Goal: Transaction & Acquisition: Book appointment/travel/reservation

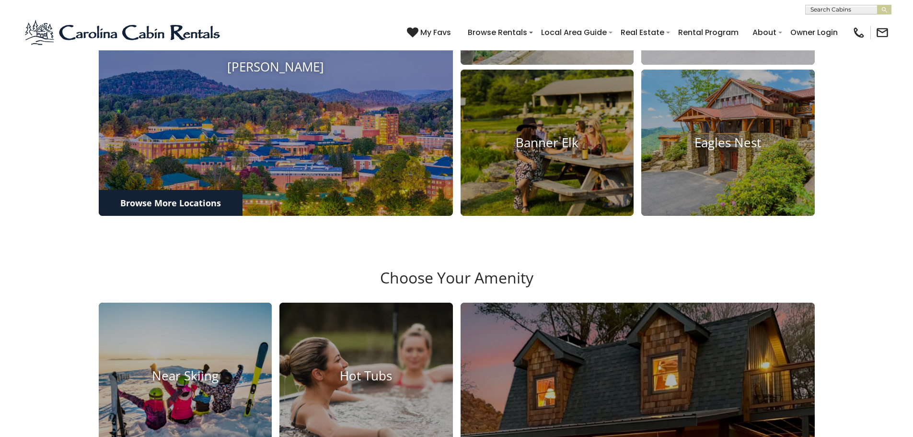
scroll to position [941, 0]
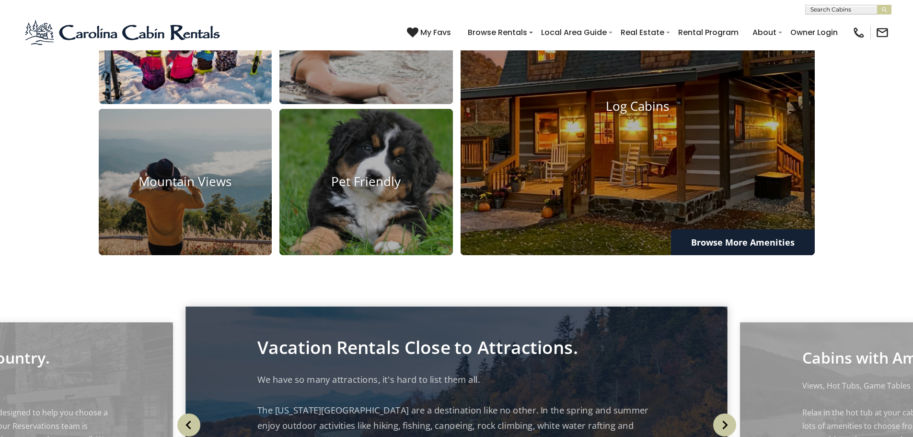
click at [189, 110] on img at bounding box center [185, 30] width 191 height 161
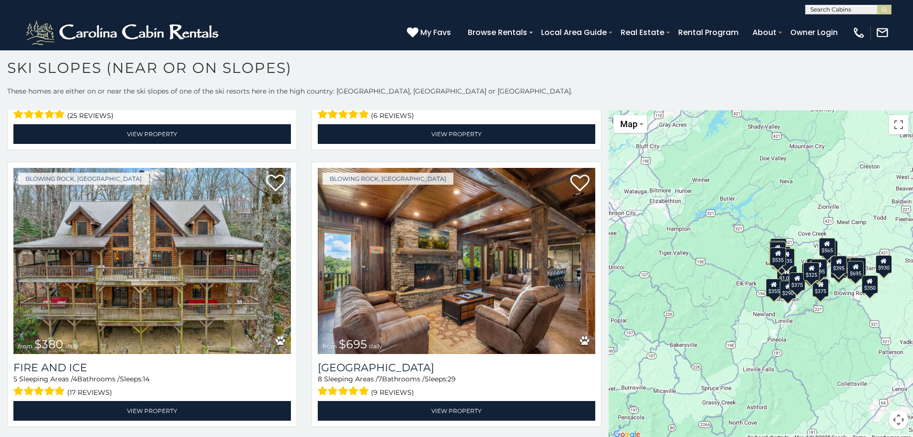
scroll to position [1850, 0]
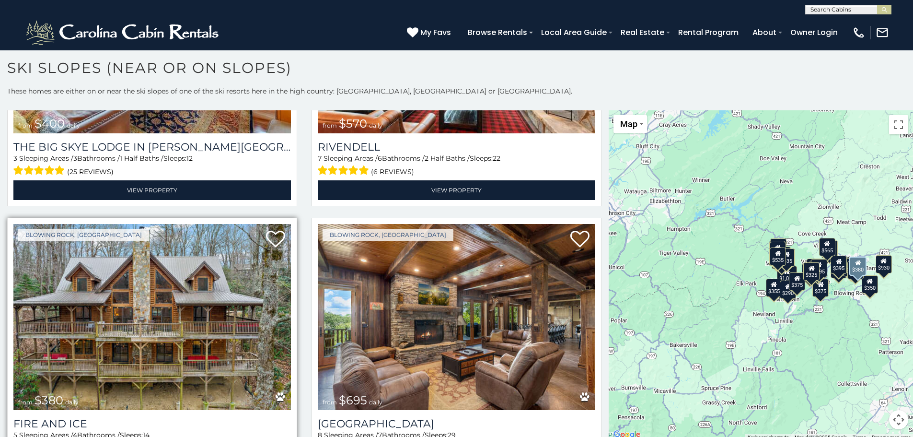
click at [131, 279] on img at bounding box center [152, 317] width 278 height 186
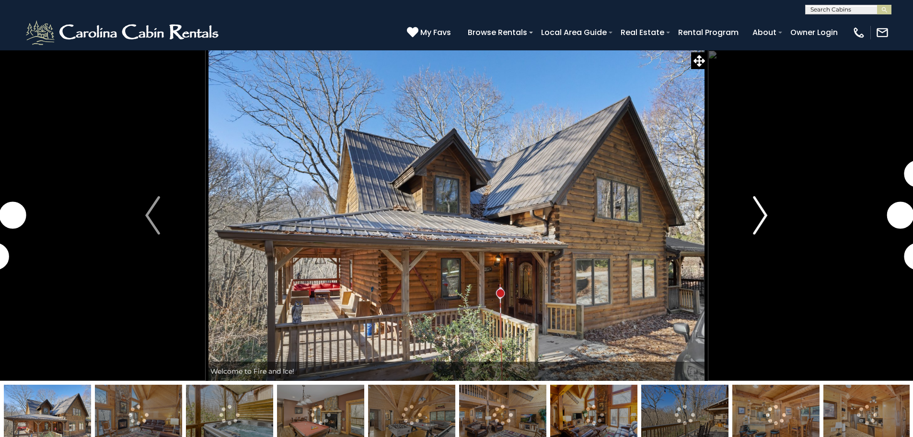
click at [767, 218] on img "Next" at bounding box center [760, 215] width 14 height 38
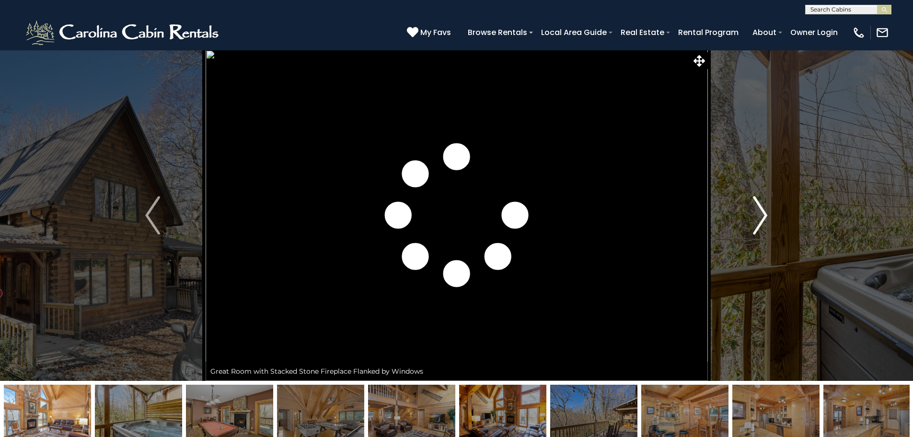
click at [764, 216] on img "Next" at bounding box center [760, 215] width 14 height 38
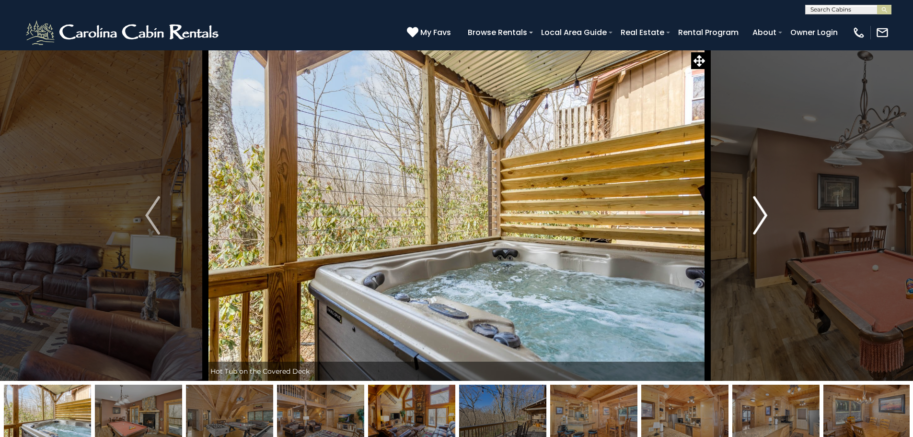
click at [758, 216] on img "Next" at bounding box center [760, 215] width 14 height 38
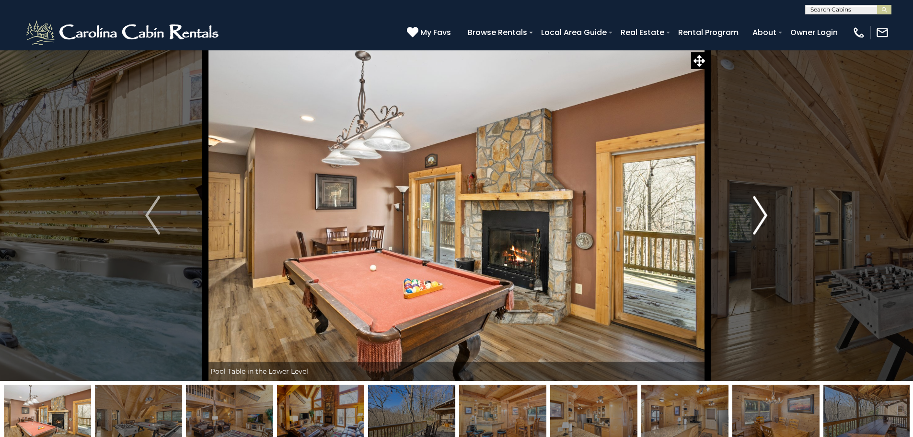
click at [762, 218] on img "Next" at bounding box center [760, 215] width 14 height 38
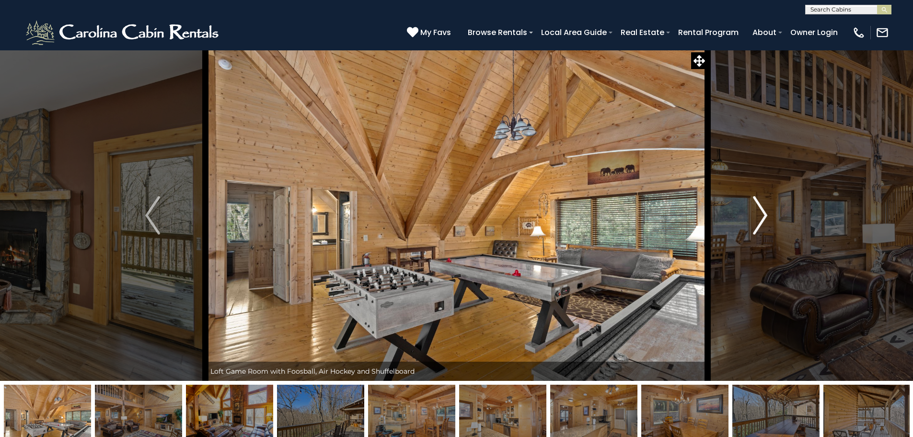
click at [761, 220] on img "Next" at bounding box center [760, 215] width 14 height 38
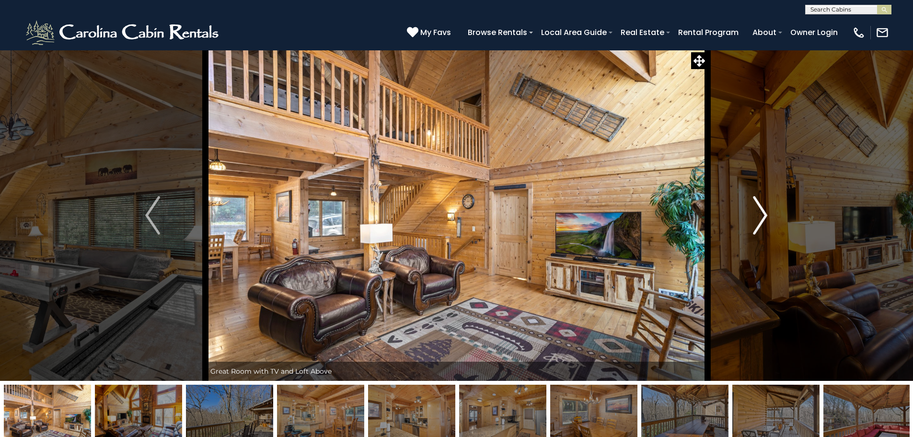
click at [760, 220] on img "Next" at bounding box center [760, 215] width 14 height 38
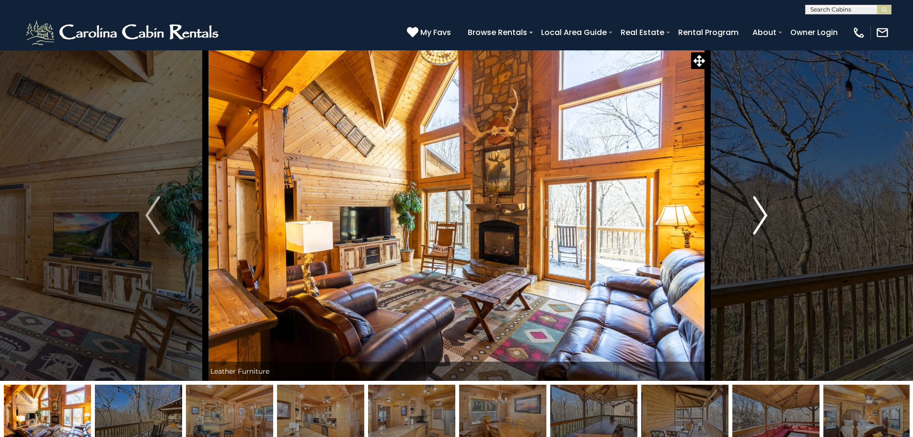
click at [758, 220] on img "Next" at bounding box center [760, 215] width 14 height 38
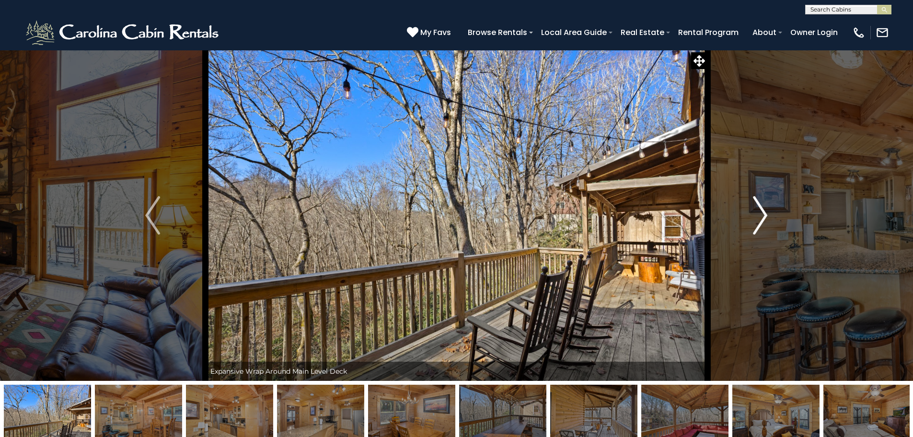
click at [758, 220] on img "Next" at bounding box center [760, 215] width 14 height 38
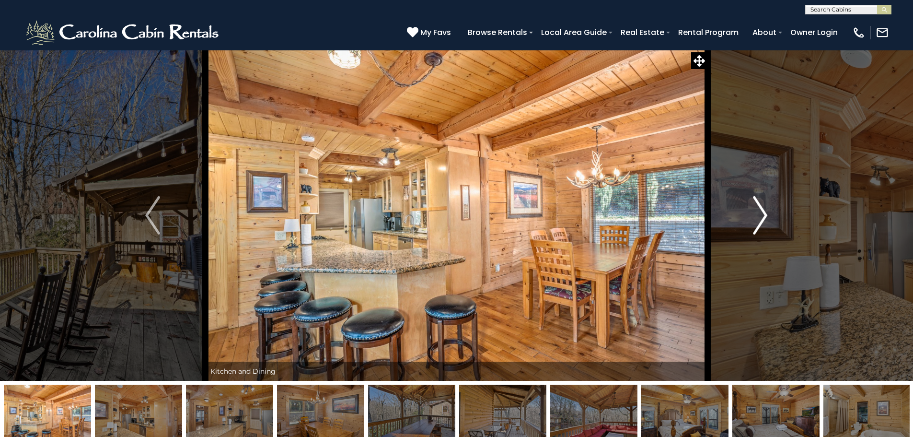
click at [758, 220] on img "Next" at bounding box center [760, 215] width 14 height 38
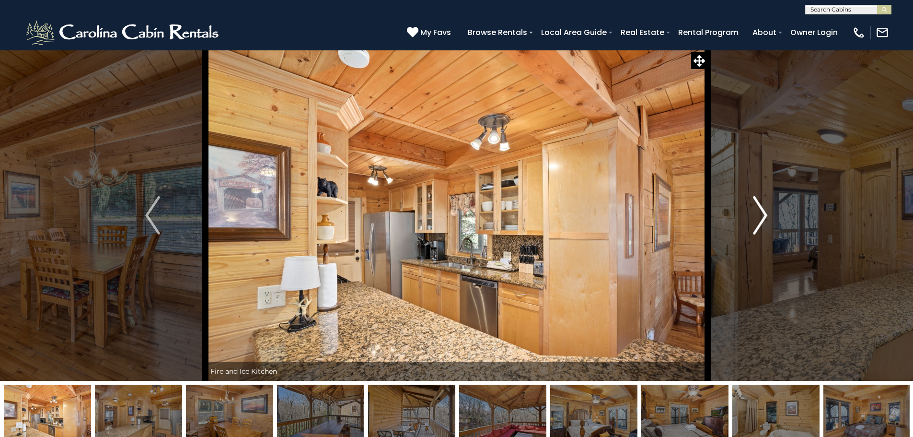
click at [758, 220] on img "Next" at bounding box center [760, 215] width 14 height 38
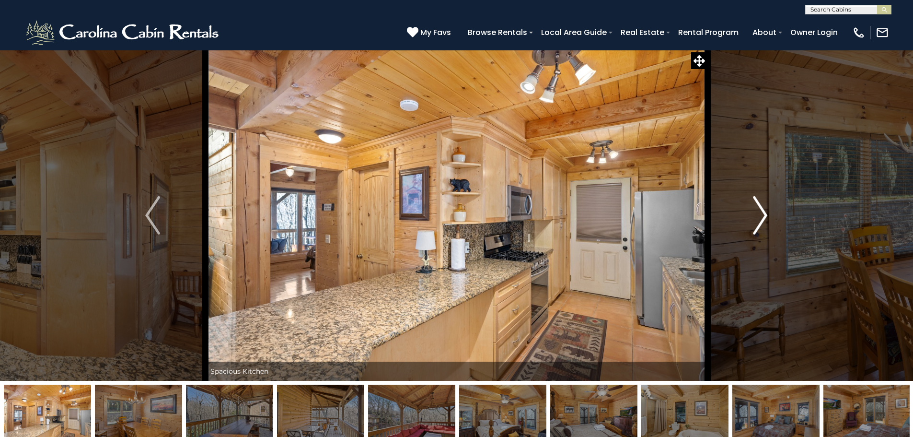
click at [758, 220] on img "Next" at bounding box center [760, 215] width 14 height 38
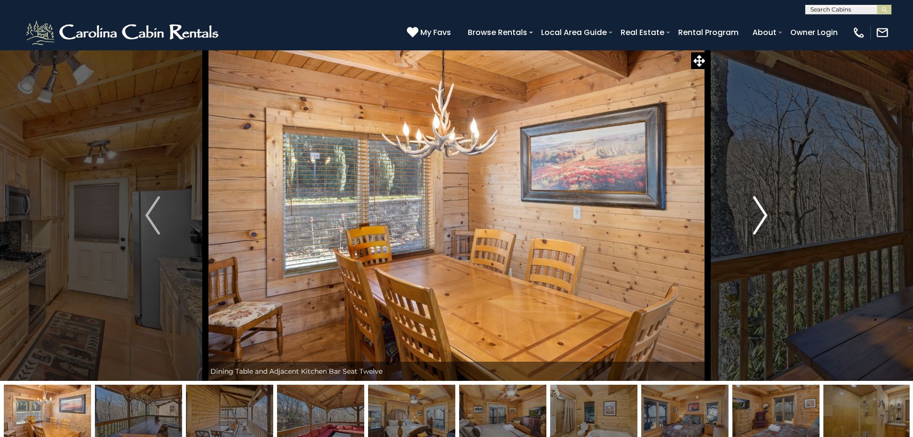
click at [758, 220] on img "Next" at bounding box center [760, 215] width 14 height 38
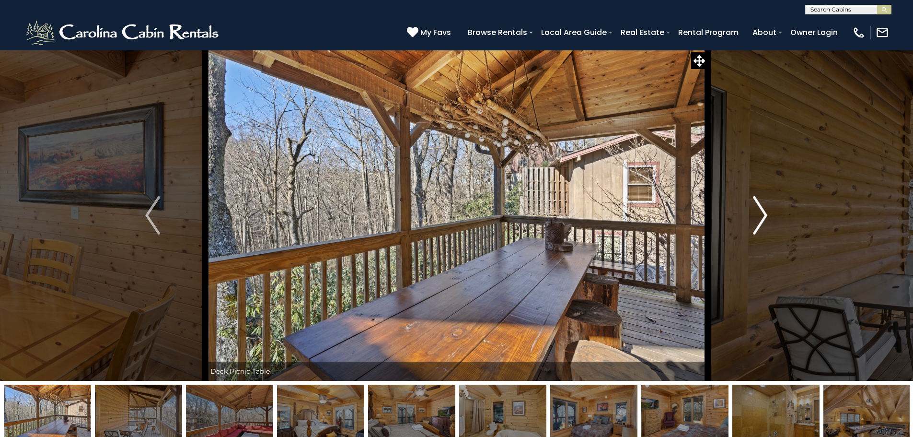
click at [760, 221] on img "Next" at bounding box center [760, 215] width 14 height 38
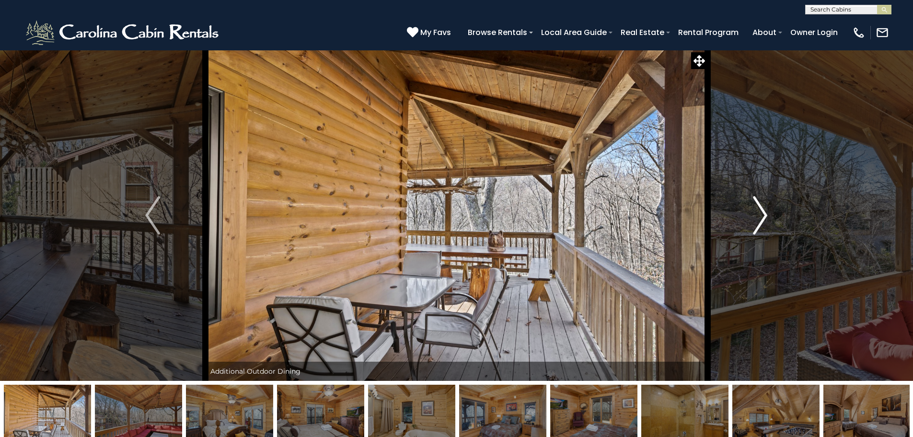
click at [758, 219] on img "Next" at bounding box center [760, 215] width 14 height 38
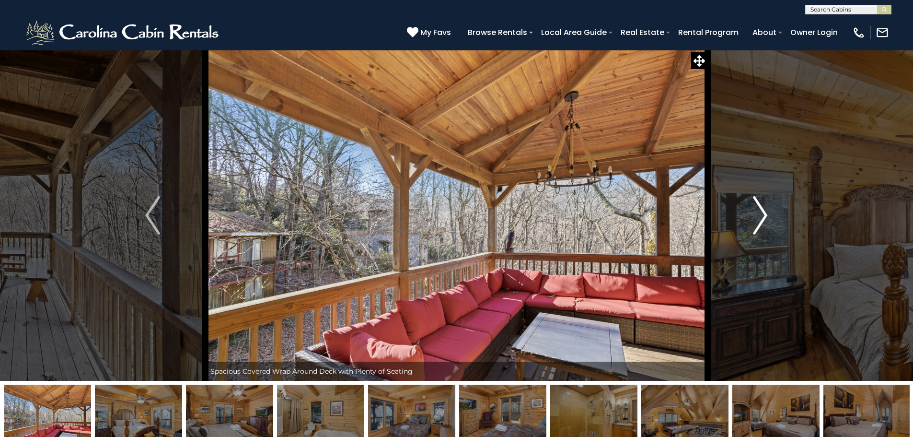
click at [758, 222] on img "Next" at bounding box center [760, 215] width 14 height 38
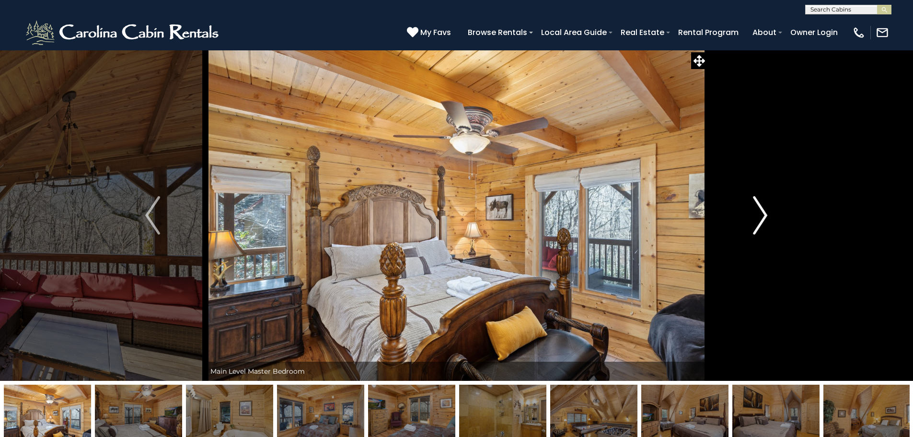
click at [751, 225] on button "Next" at bounding box center [760, 215] width 105 height 331
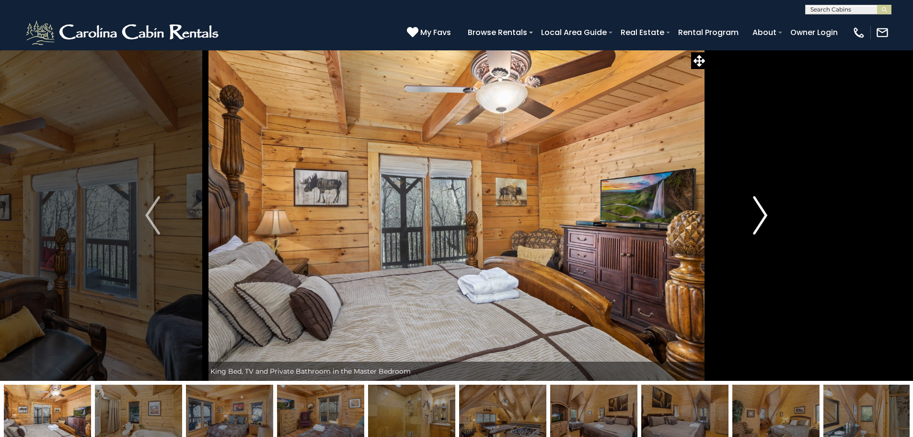
click at [750, 226] on button "Next" at bounding box center [760, 215] width 105 height 331
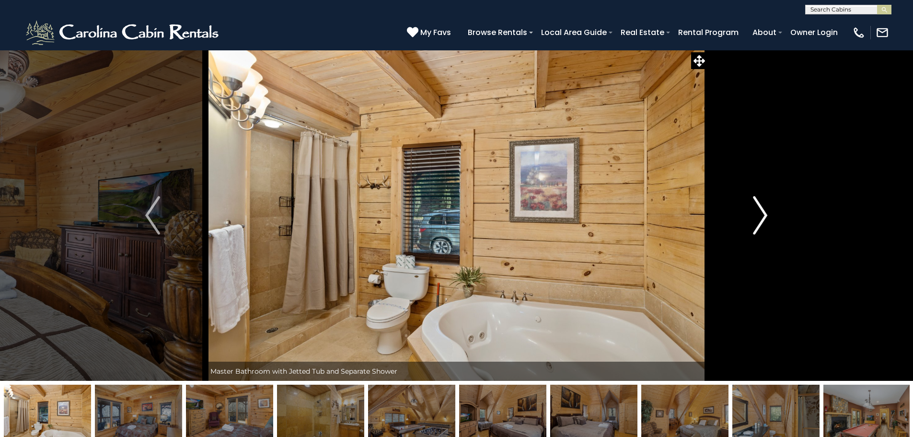
click at [750, 226] on button "Next" at bounding box center [760, 215] width 105 height 331
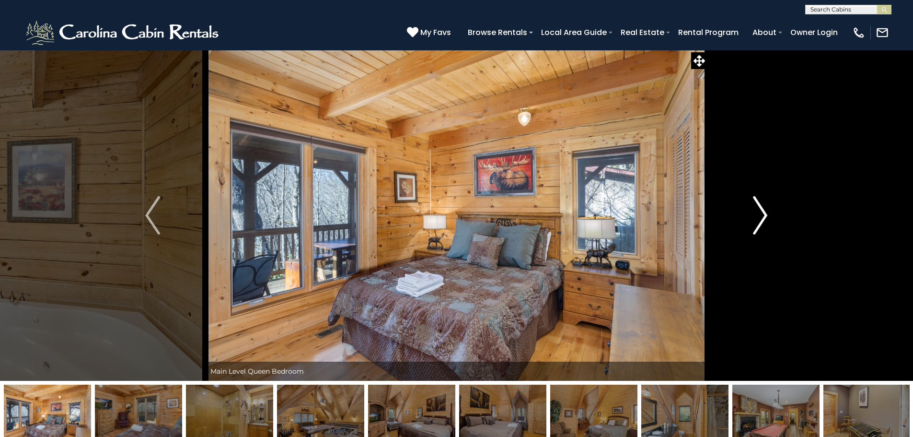
click at [750, 226] on button "Next" at bounding box center [760, 215] width 105 height 331
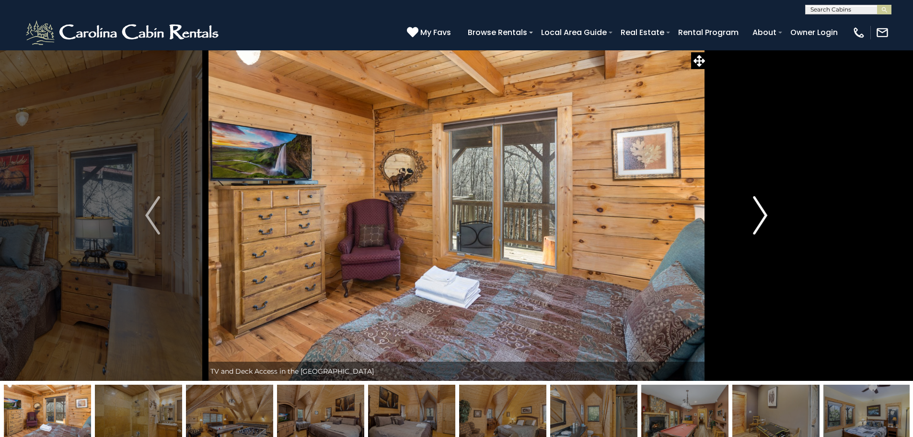
click at [760, 221] on img "Next" at bounding box center [760, 215] width 14 height 38
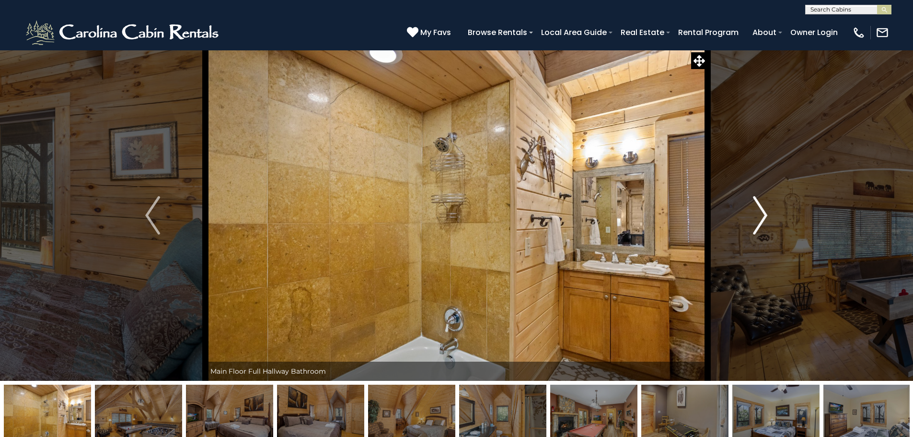
click at [761, 218] on img "Next" at bounding box center [760, 215] width 14 height 38
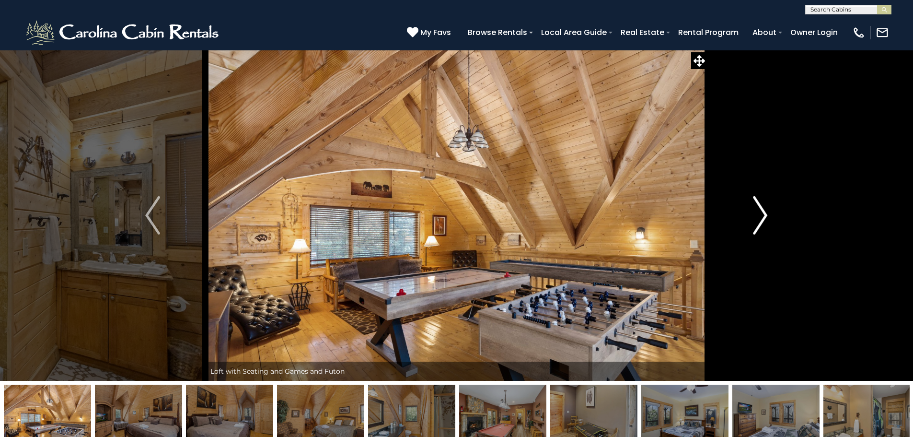
click at [756, 218] on img "Next" at bounding box center [760, 215] width 14 height 38
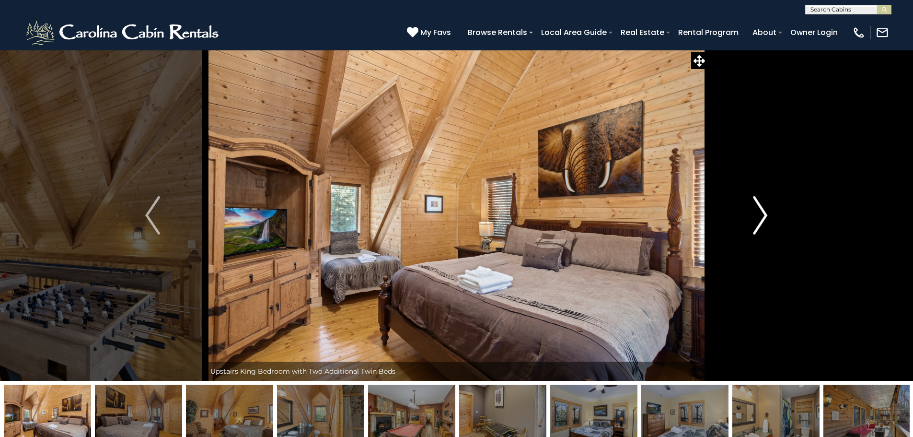
click at [752, 218] on button "Next" at bounding box center [760, 215] width 105 height 331
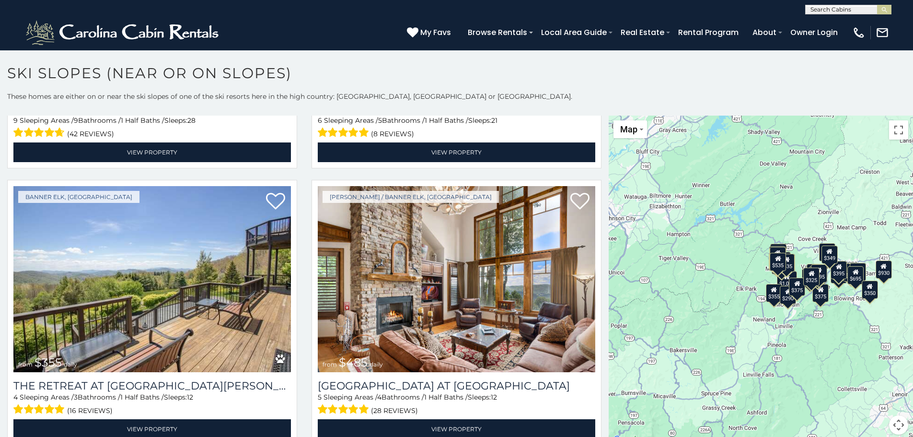
scroll to position [2453, 0]
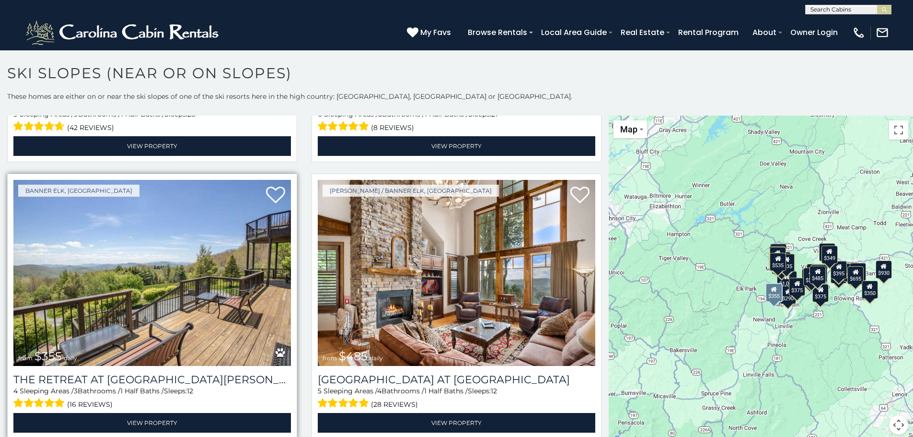
click at [169, 307] on img at bounding box center [152, 273] width 278 height 186
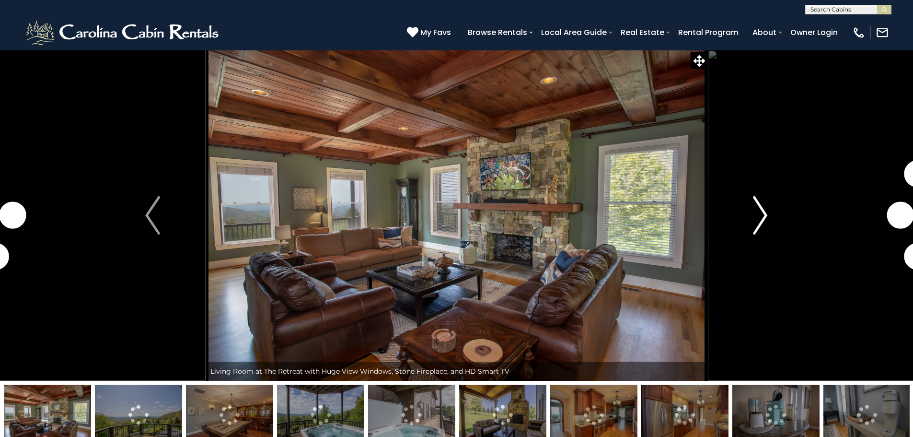
click at [760, 220] on img "Next" at bounding box center [760, 215] width 14 height 38
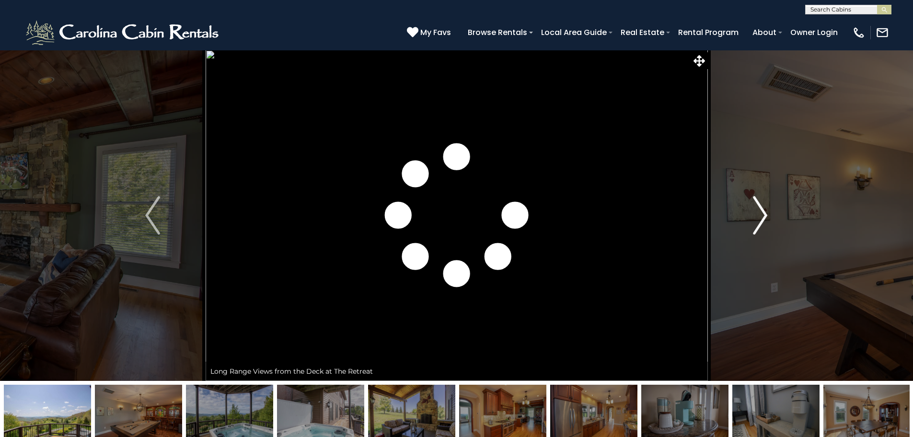
click at [759, 220] on img "Next" at bounding box center [760, 215] width 14 height 38
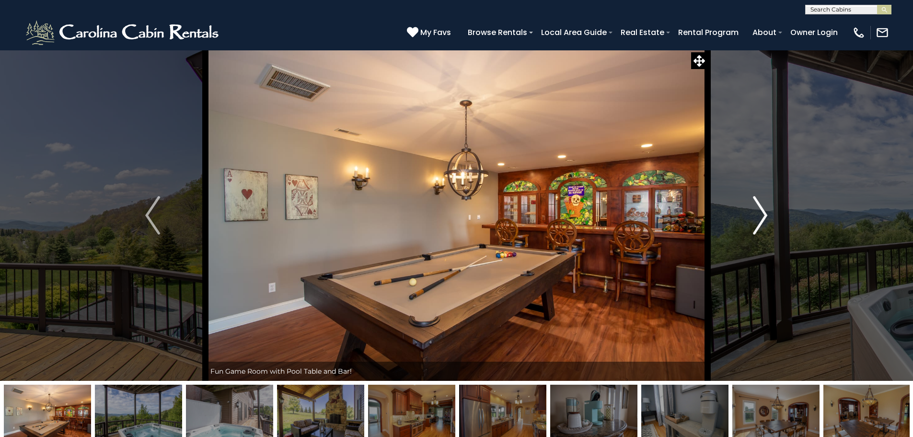
click at [756, 221] on img "Next" at bounding box center [760, 215] width 14 height 38
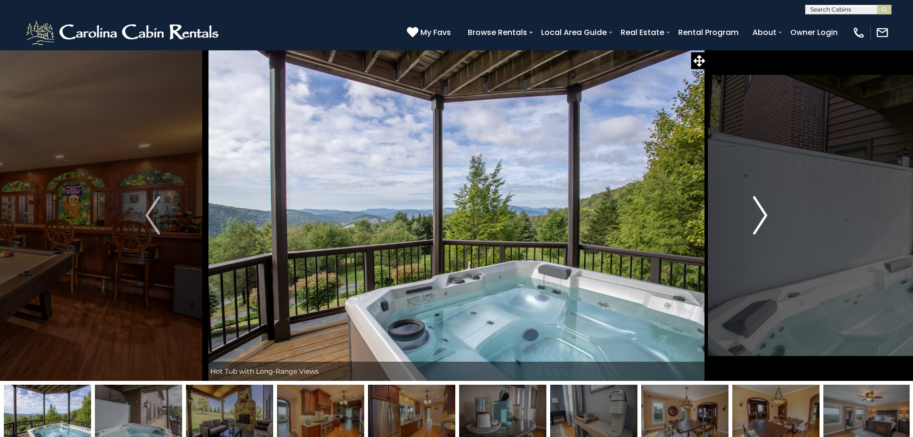
click at [756, 221] on img "Next" at bounding box center [760, 215] width 14 height 38
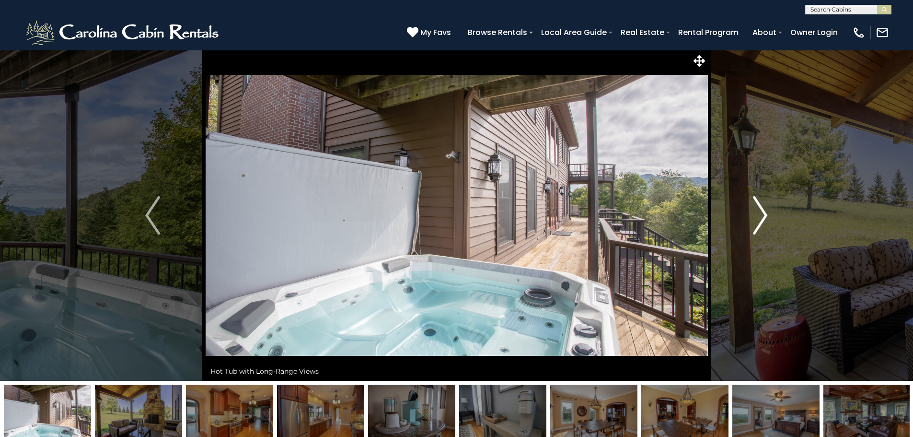
click at [756, 221] on img "Next" at bounding box center [760, 215] width 14 height 38
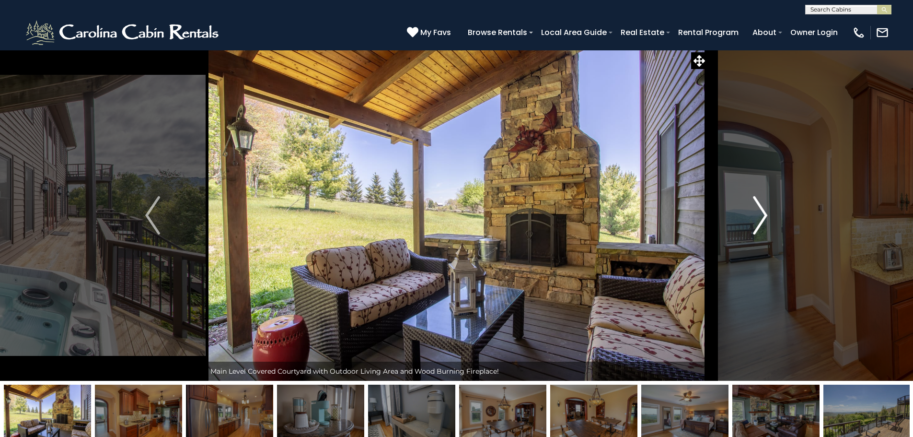
click at [756, 221] on img "Next" at bounding box center [760, 215] width 14 height 38
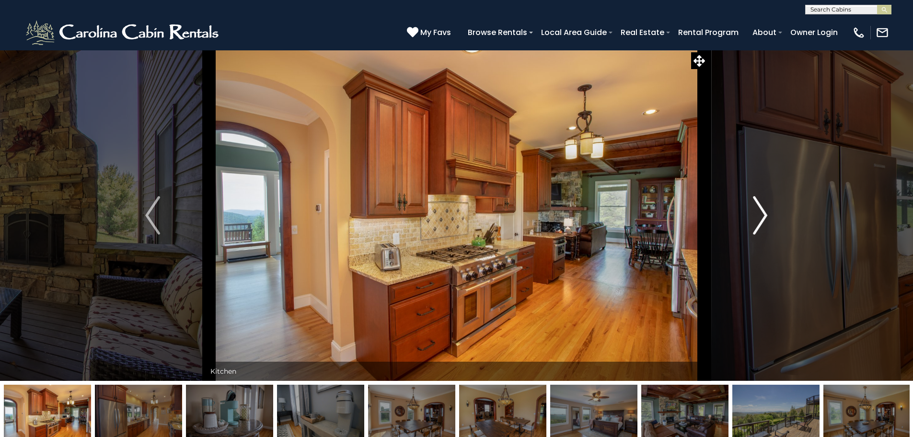
click at [756, 221] on img "Next" at bounding box center [760, 215] width 14 height 38
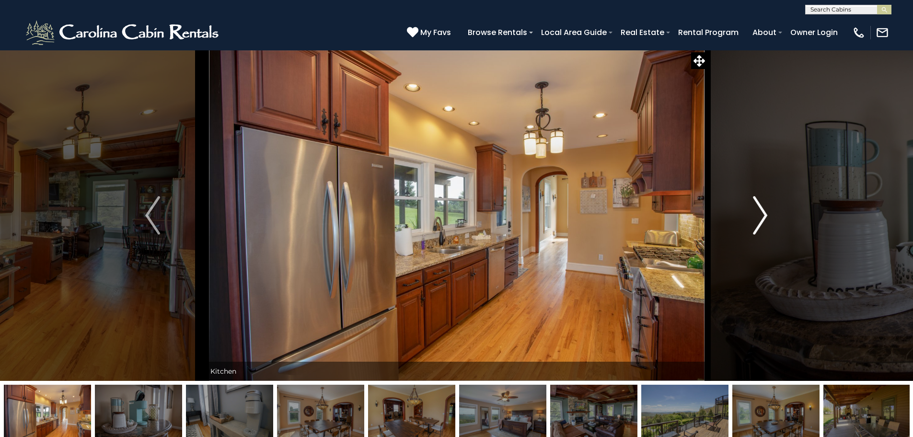
click at [754, 222] on img "Next" at bounding box center [760, 215] width 14 height 38
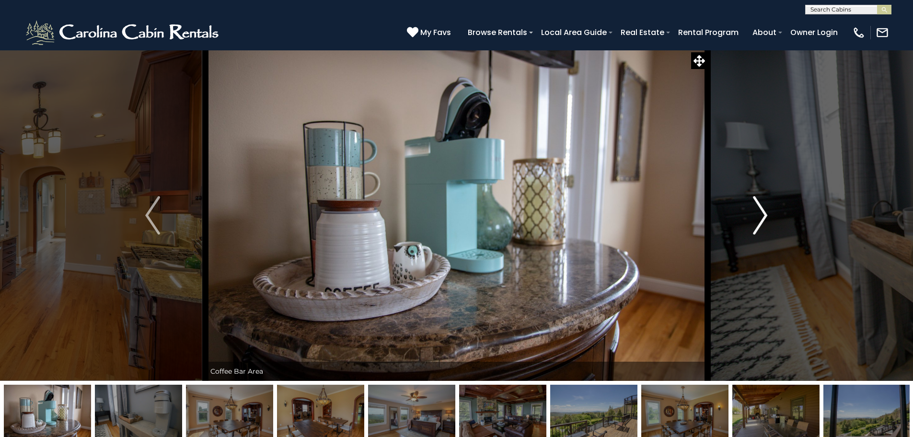
click at [754, 222] on img "Next" at bounding box center [760, 215] width 14 height 38
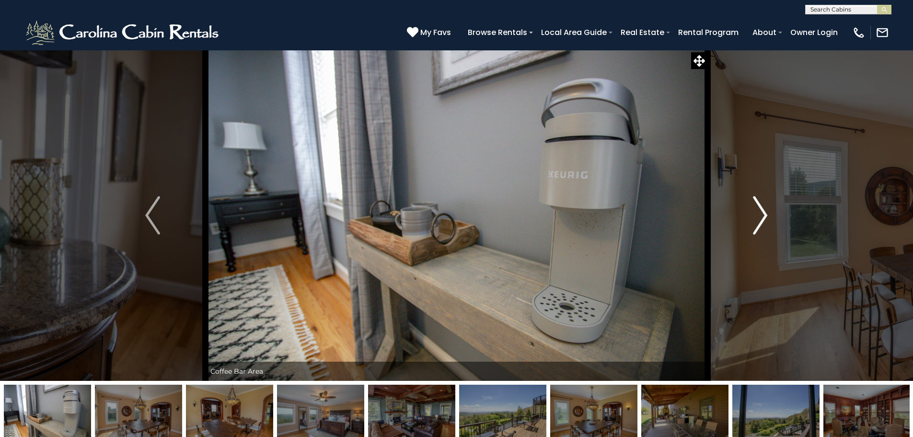
click at [754, 222] on img "Next" at bounding box center [760, 215] width 14 height 38
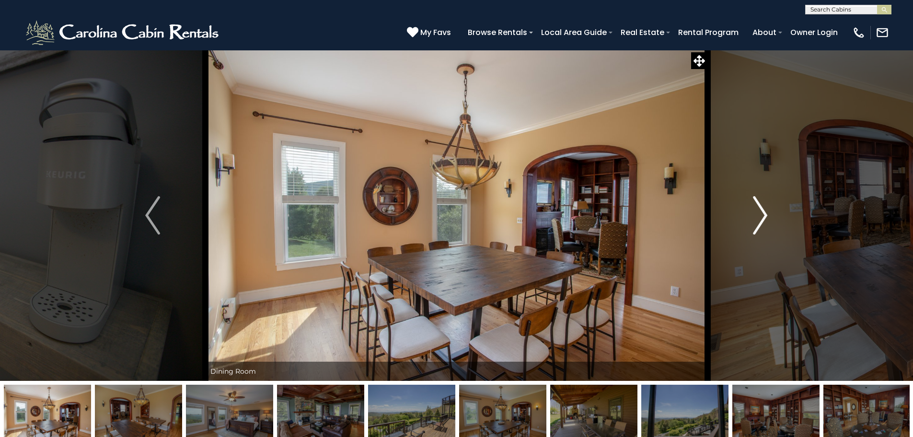
click at [749, 226] on button "Next" at bounding box center [760, 215] width 105 height 331
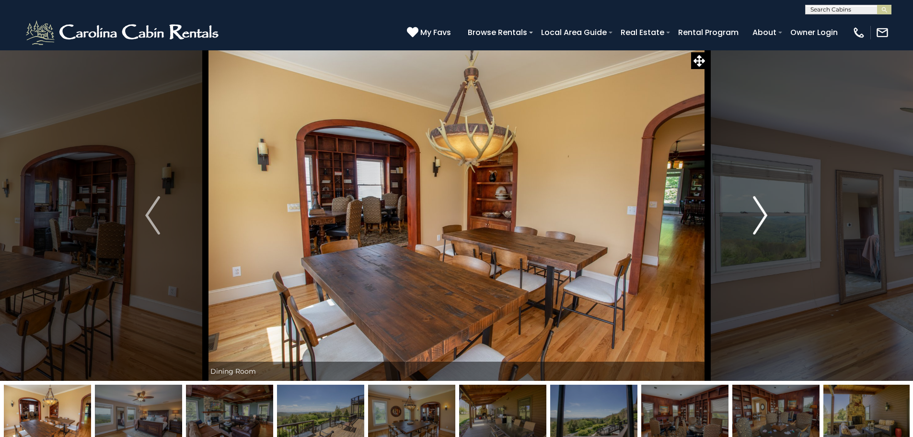
click at [746, 227] on button "Next" at bounding box center [760, 215] width 105 height 331
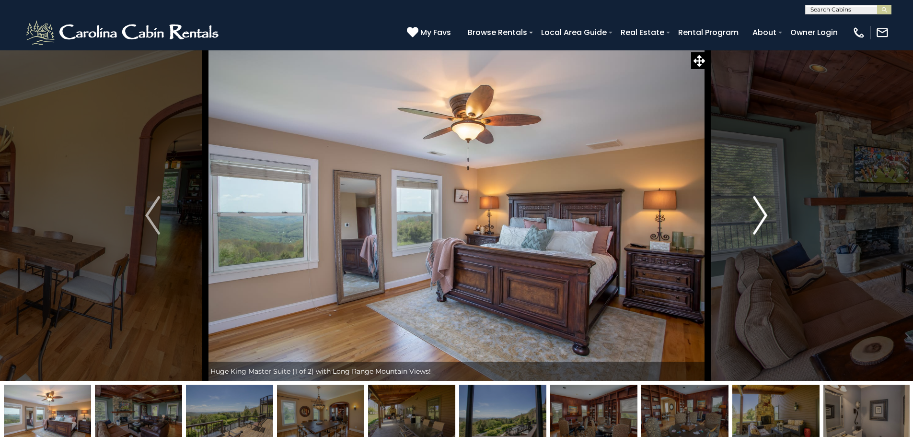
click at [745, 227] on button "Next" at bounding box center [760, 215] width 105 height 331
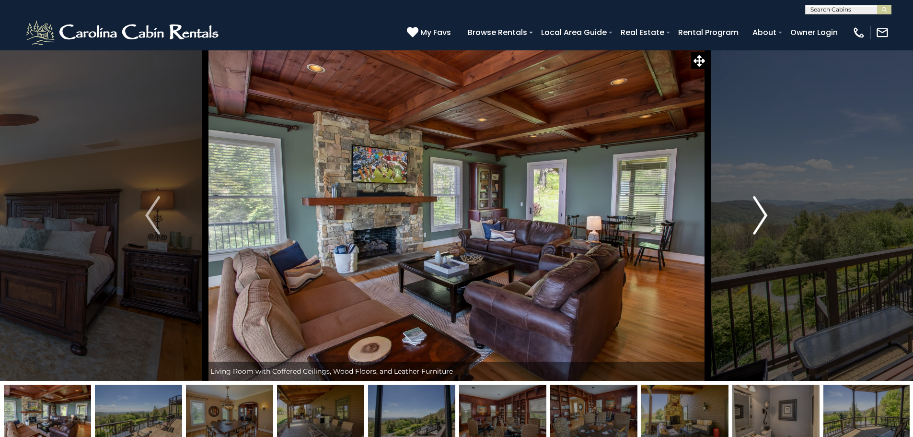
click at [743, 228] on button "Next" at bounding box center [760, 215] width 105 height 331
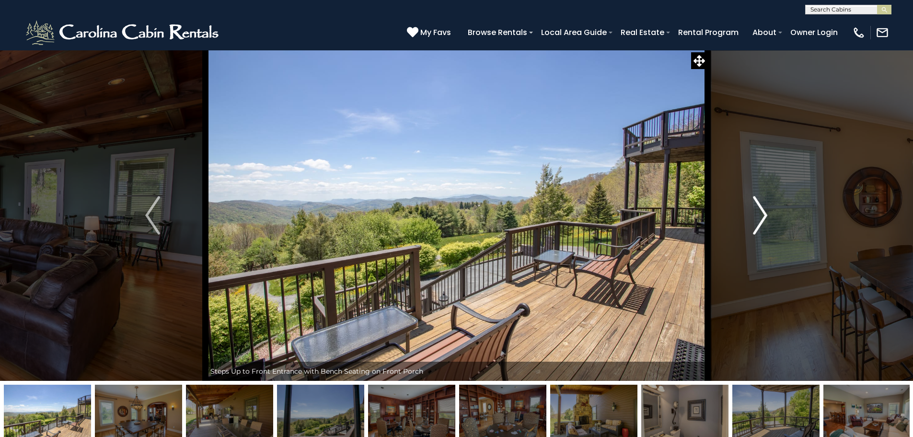
click at [741, 231] on button "Next" at bounding box center [760, 215] width 105 height 331
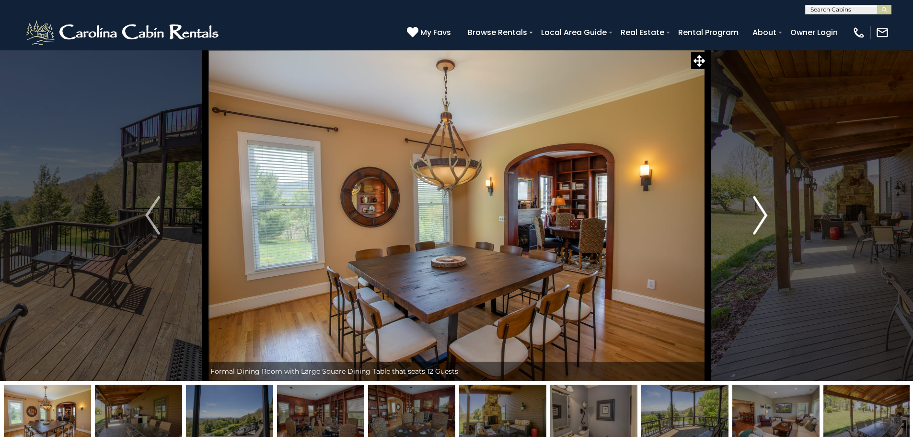
click at [736, 237] on button "Next" at bounding box center [760, 215] width 105 height 331
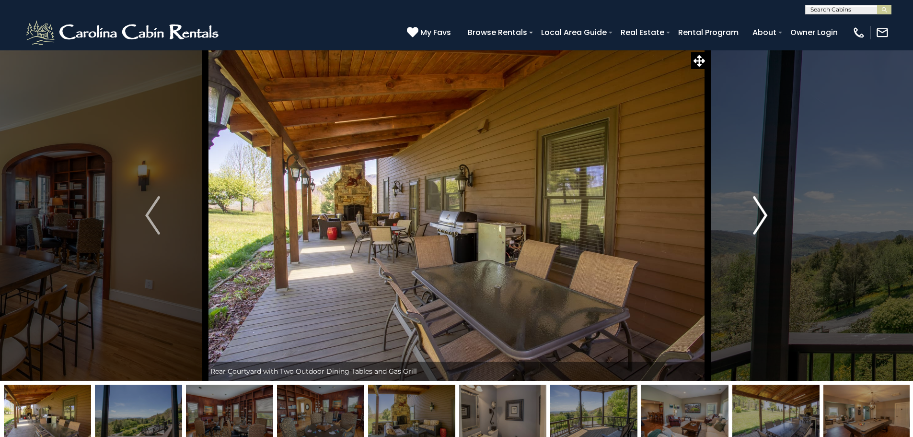
click at [730, 249] on button "Next" at bounding box center [760, 215] width 105 height 331
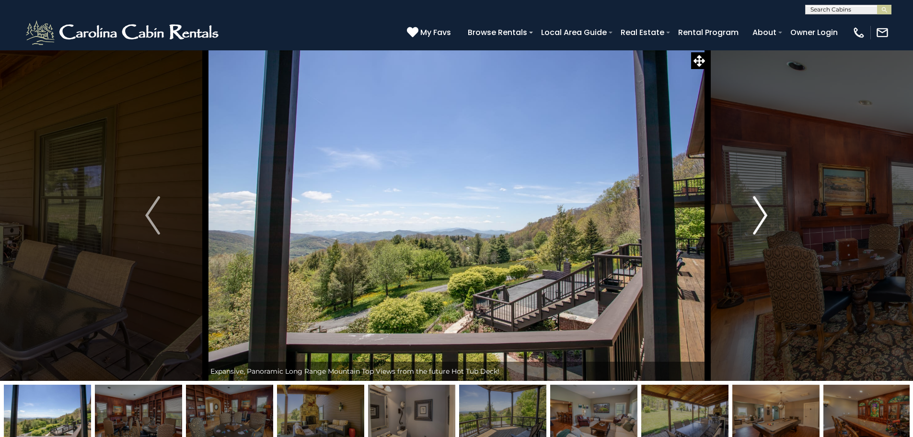
click at [755, 221] on img "Next" at bounding box center [760, 215] width 14 height 38
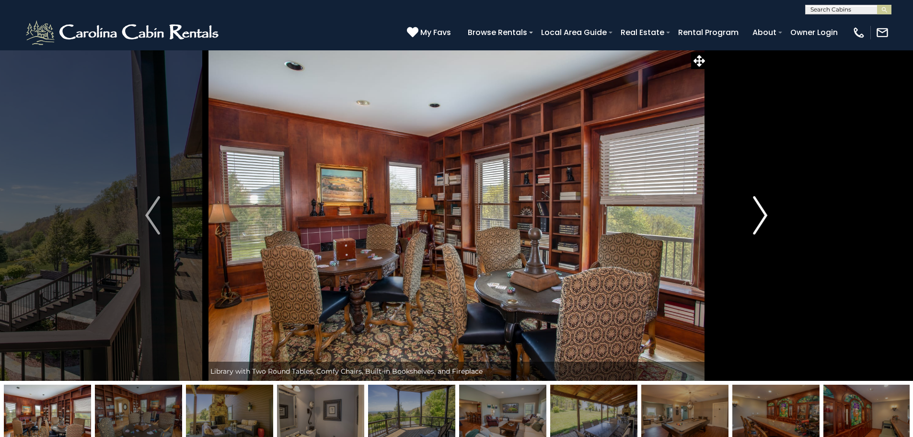
click at [755, 221] on img "Next" at bounding box center [760, 215] width 14 height 38
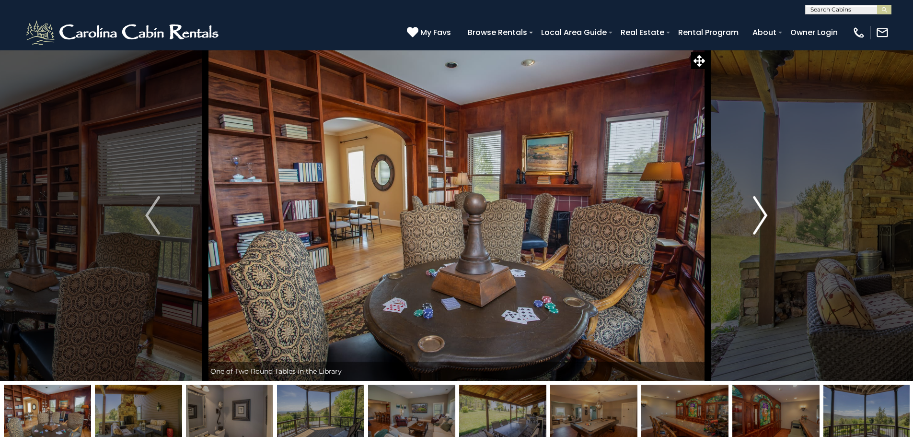
click at [755, 221] on img "Next" at bounding box center [760, 215] width 14 height 38
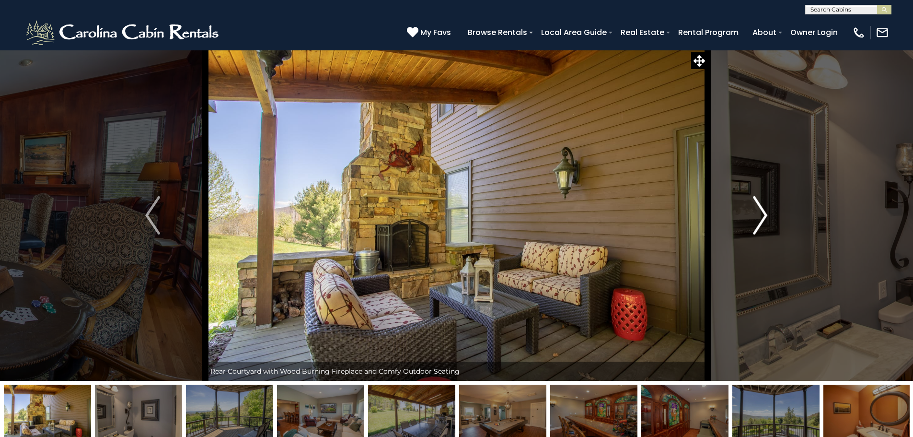
click at [762, 222] on img "Next" at bounding box center [760, 215] width 14 height 38
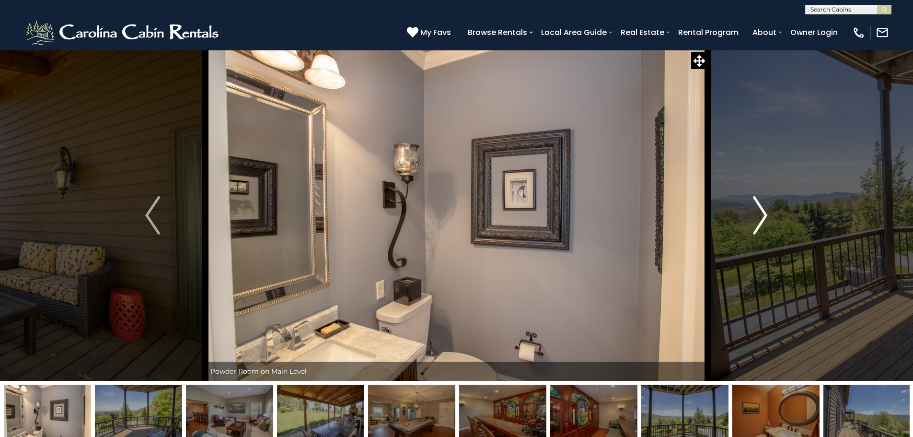
click at [761, 222] on img "Next" at bounding box center [760, 215] width 14 height 38
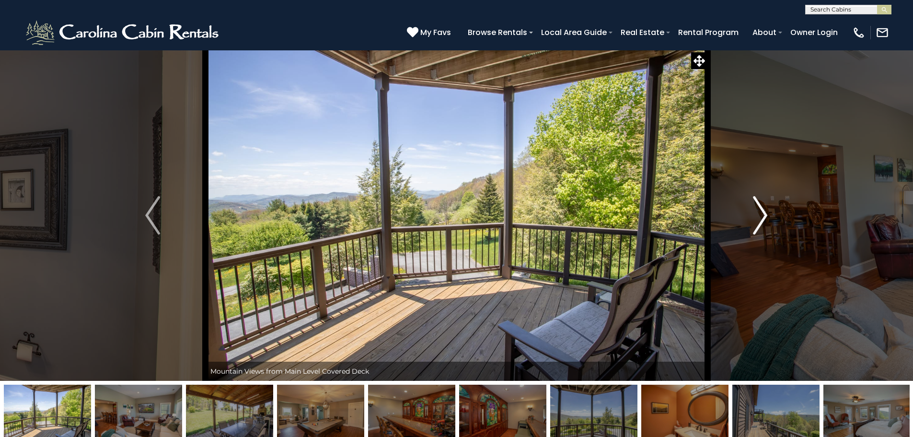
click at [764, 222] on img "Next" at bounding box center [760, 215] width 14 height 38
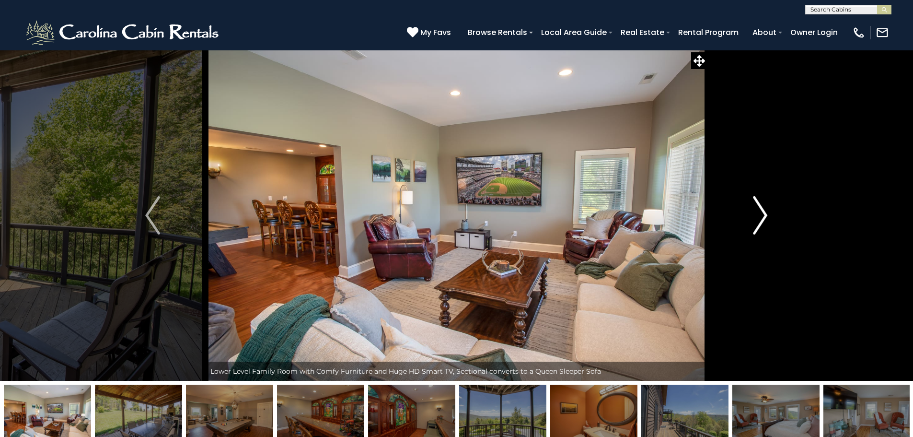
click at [763, 222] on img "Next" at bounding box center [760, 215] width 14 height 38
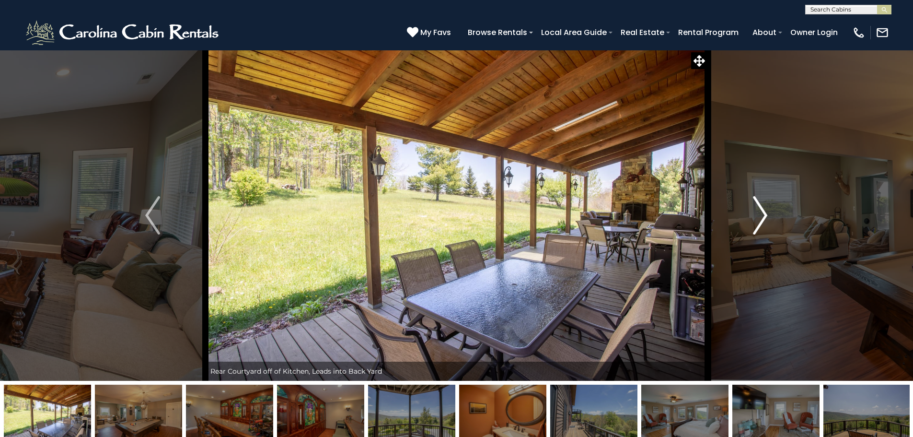
click at [763, 222] on img "Next" at bounding box center [760, 215] width 14 height 38
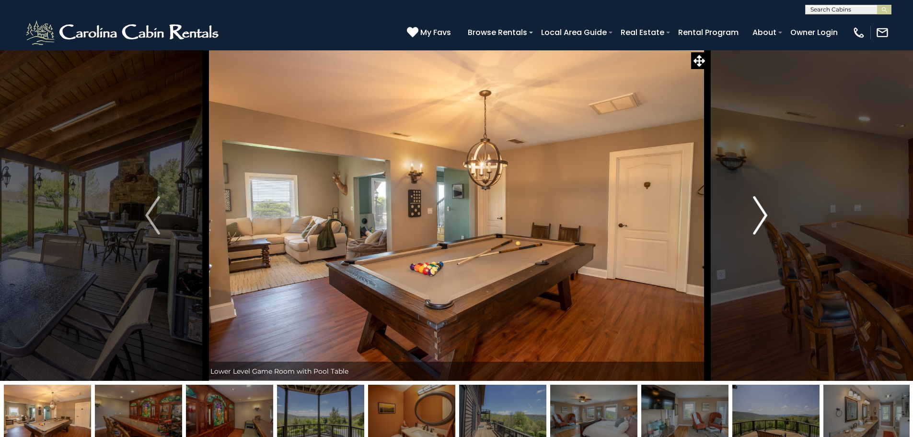
click at [760, 224] on img "Next" at bounding box center [760, 215] width 14 height 38
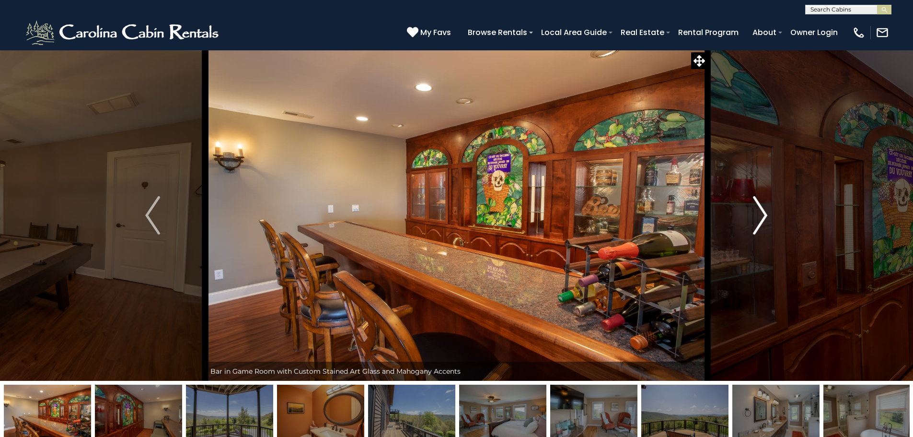
click at [757, 224] on img "Next" at bounding box center [760, 215] width 14 height 38
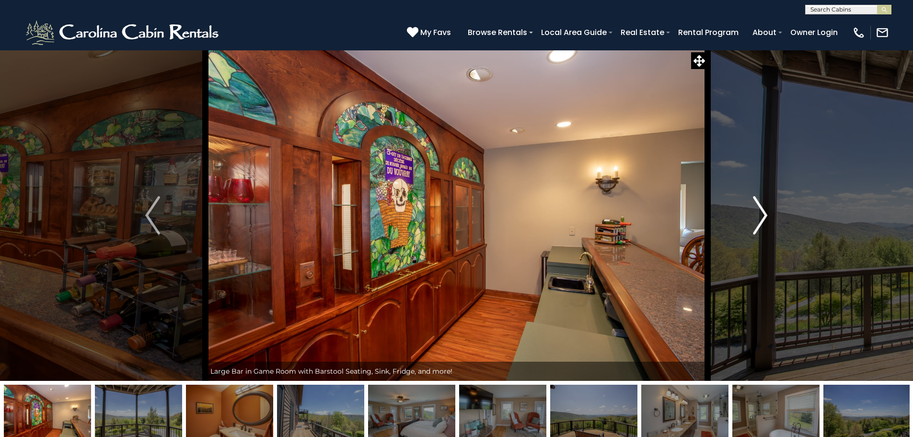
click at [757, 224] on img "Next" at bounding box center [760, 215] width 14 height 38
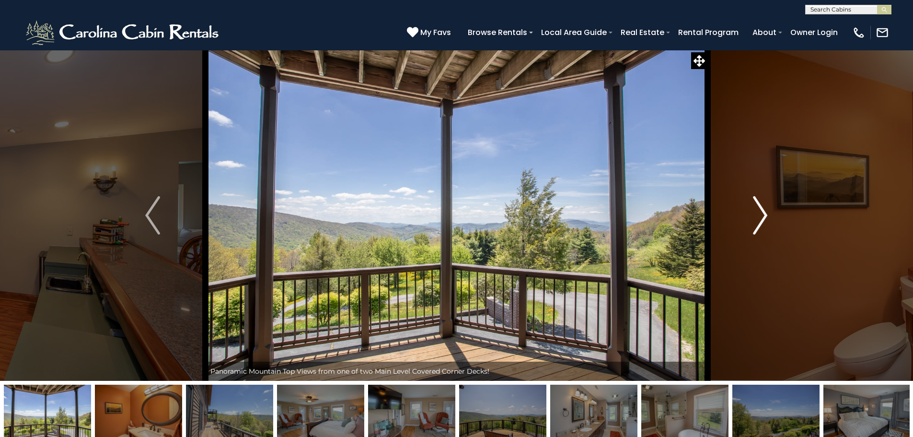
click at [757, 225] on img "Next" at bounding box center [760, 215] width 14 height 38
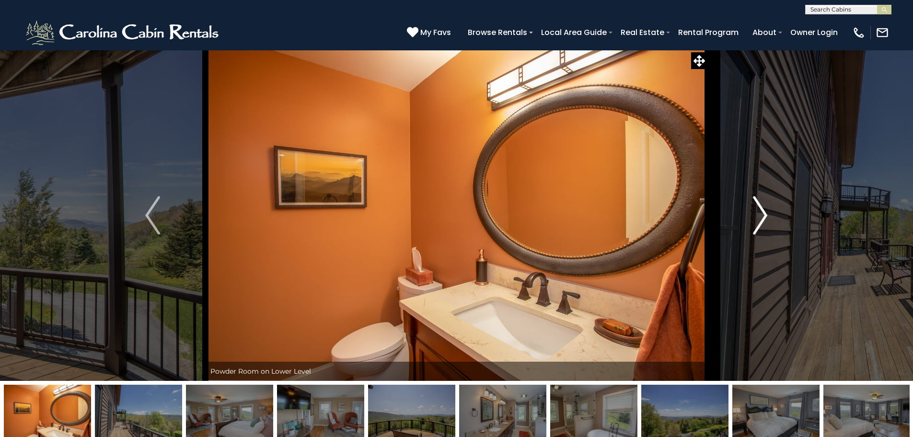
click at [757, 225] on img "Next" at bounding box center [760, 215] width 14 height 38
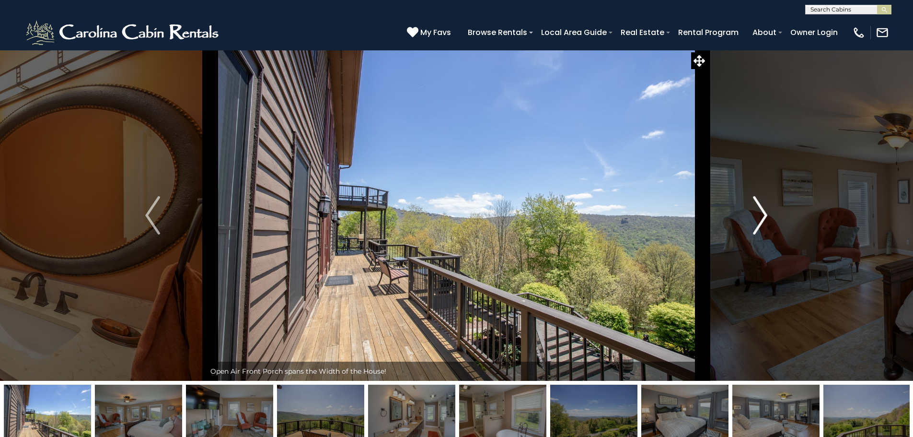
click at [757, 225] on img "Next" at bounding box center [760, 215] width 14 height 38
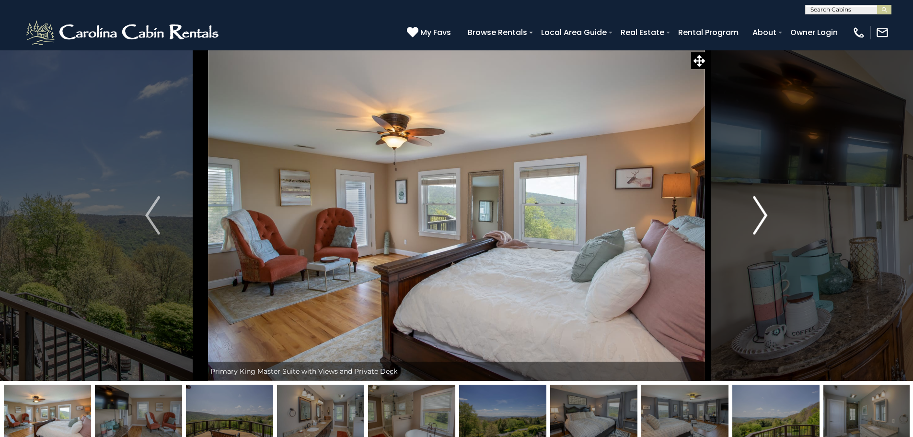
click at [756, 225] on img "Next" at bounding box center [760, 215] width 14 height 38
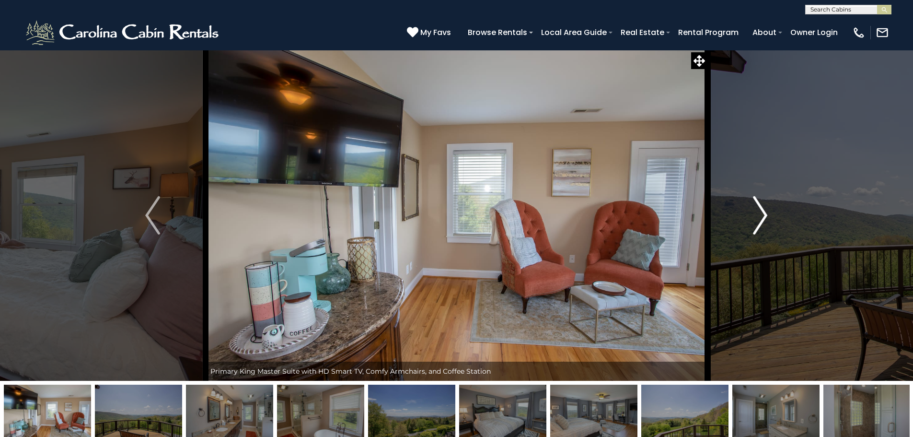
click at [756, 225] on img "Next" at bounding box center [760, 215] width 14 height 38
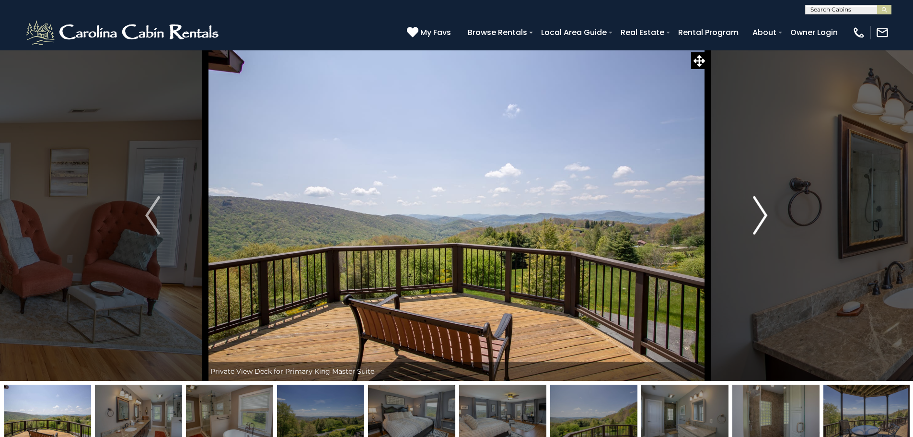
click at [756, 225] on img "Next" at bounding box center [760, 215] width 14 height 38
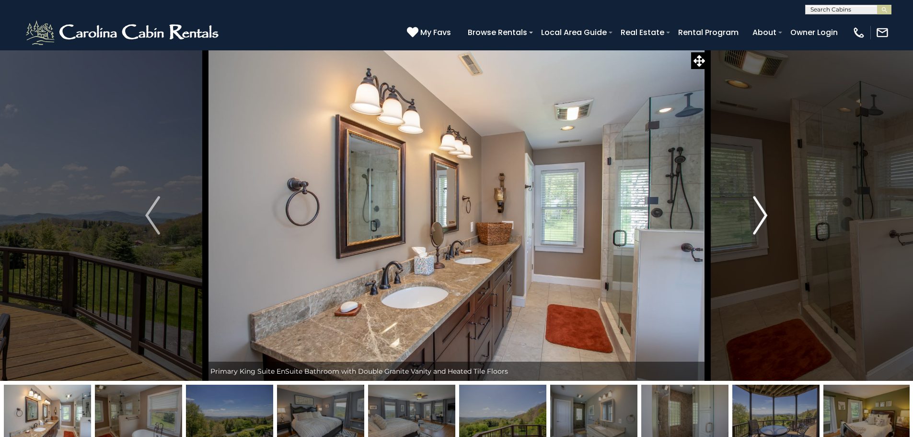
click at [756, 225] on img "Next" at bounding box center [760, 215] width 14 height 38
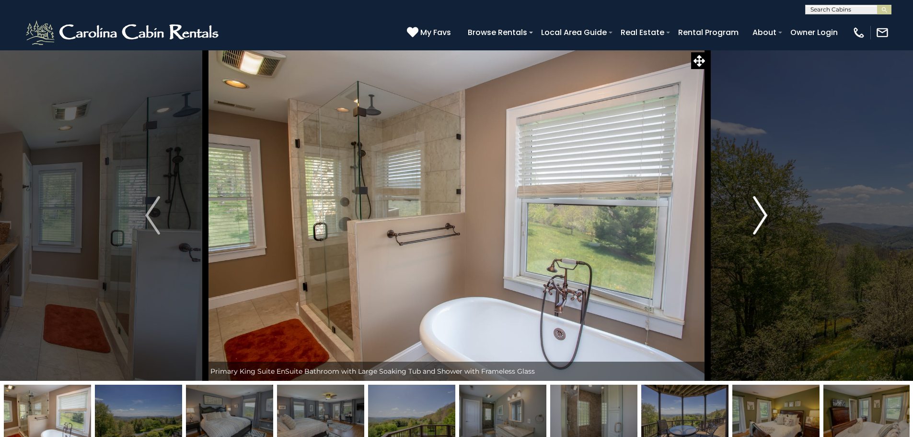
click at [756, 225] on img "Next" at bounding box center [760, 215] width 14 height 38
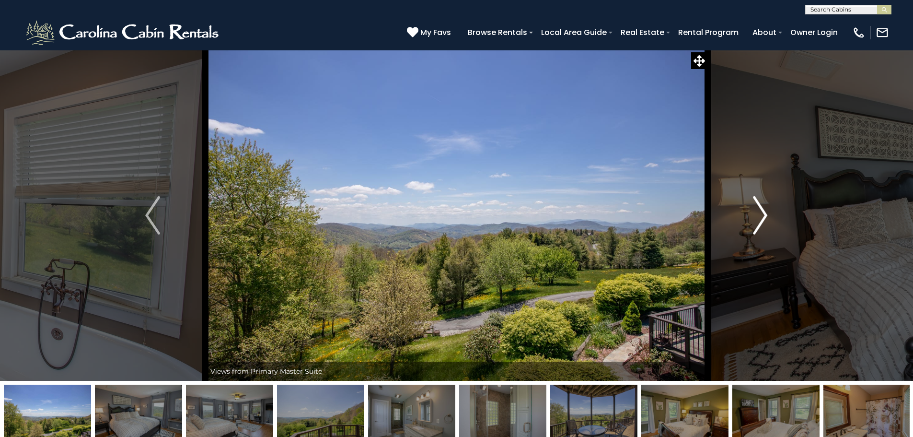
click at [756, 225] on img "Next" at bounding box center [760, 215] width 14 height 38
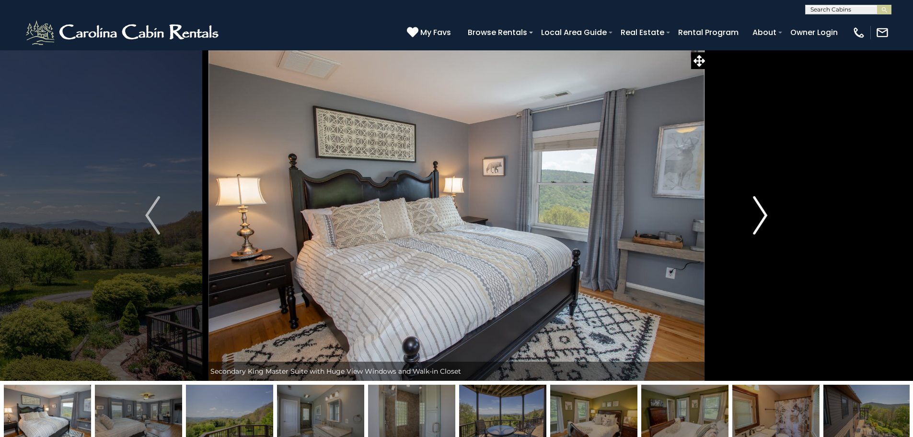
click at [756, 226] on img "Next" at bounding box center [760, 215] width 14 height 38
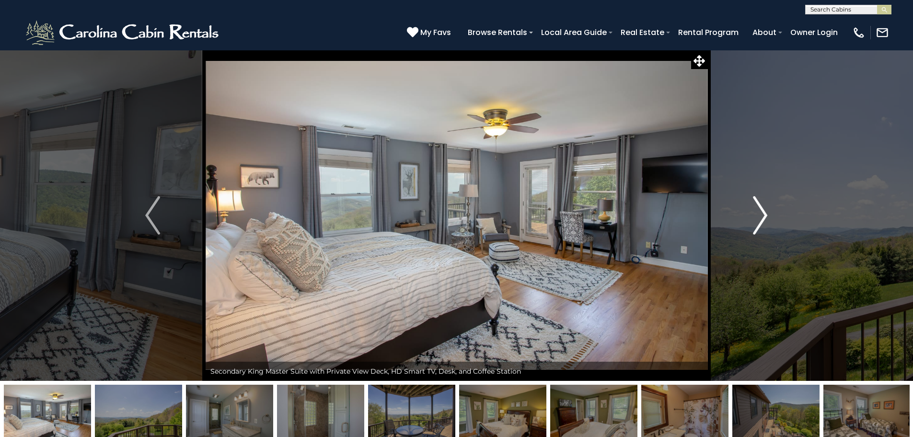
click at [756, 226] on img "Next" at bounding box center [760, 215] width 14 height 38
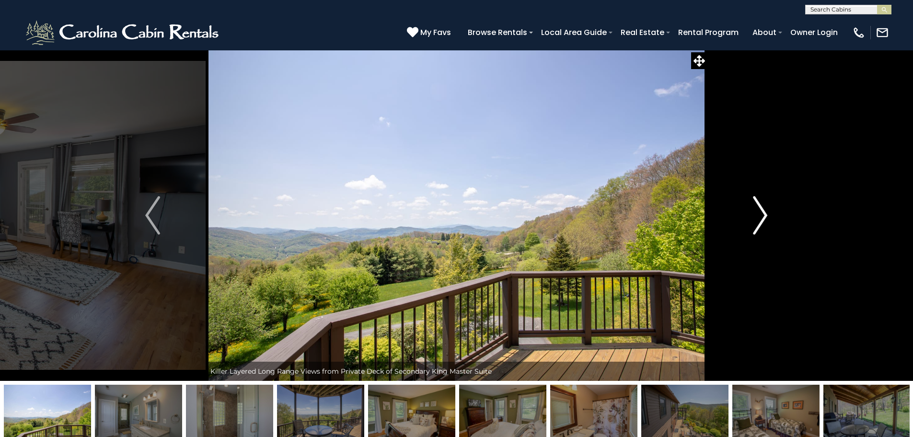
click at [756, 226] on img "Next" at bounding box center [760, 215] width 14 height 38
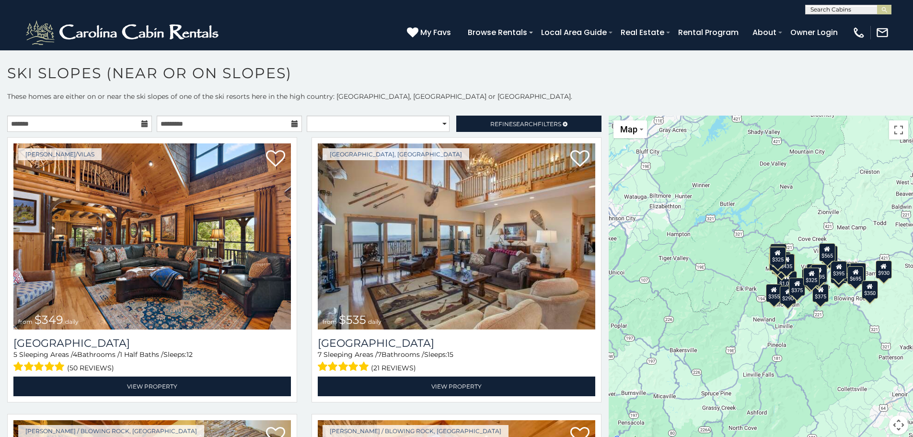
drag, startPoint x: 913, startPoint y: 52, endPoint x: 910, endPoint y: 94, distance: 42.3
click at [910, 94] on section "**********" at bounding box center [456, 246] width 913 height 392
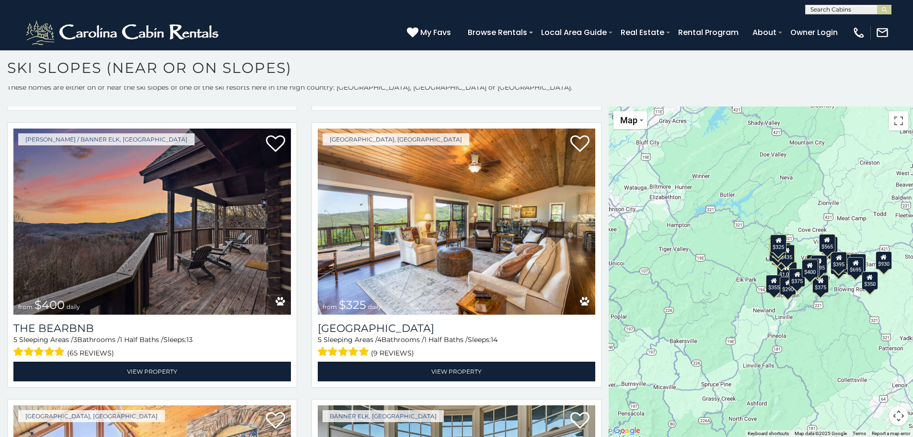
scroll to position [540, 0]
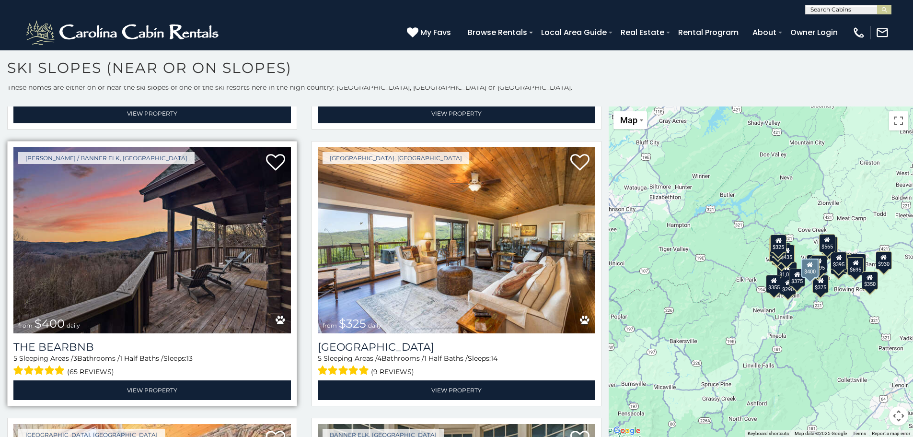
click at [176, 236] on img at bounding box center [152, 240] width 278 height 186
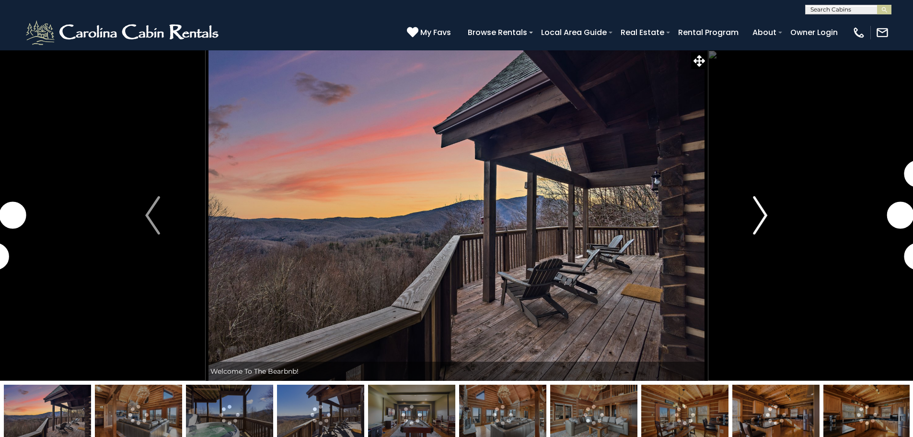
click at [764, 212] on img "Next" at bounding box center [760, 215] width 14 height 38
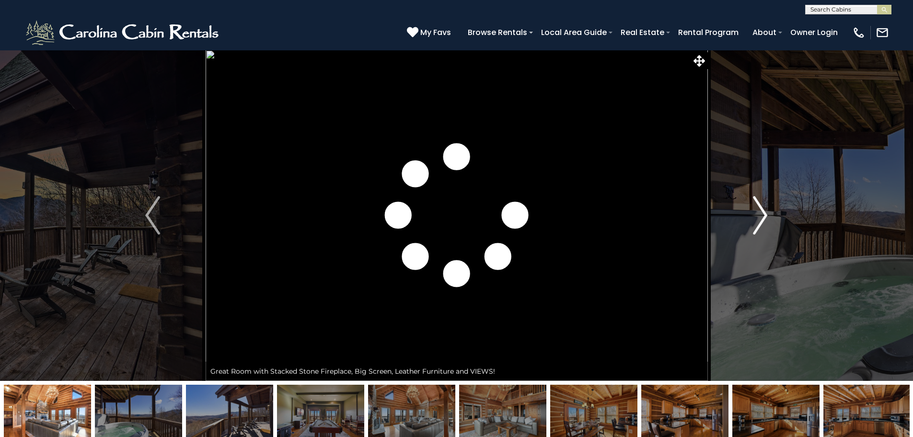
click at [764, 212] on img "Next" at bounding box center [760, 215] width 14 height 38
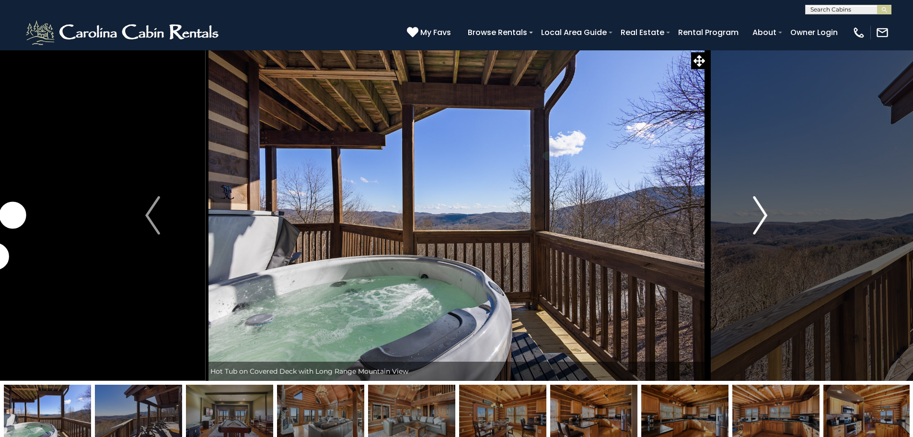
click at [764, 212] on img "Next" at bounding box center [760, 215] width 14 height 38
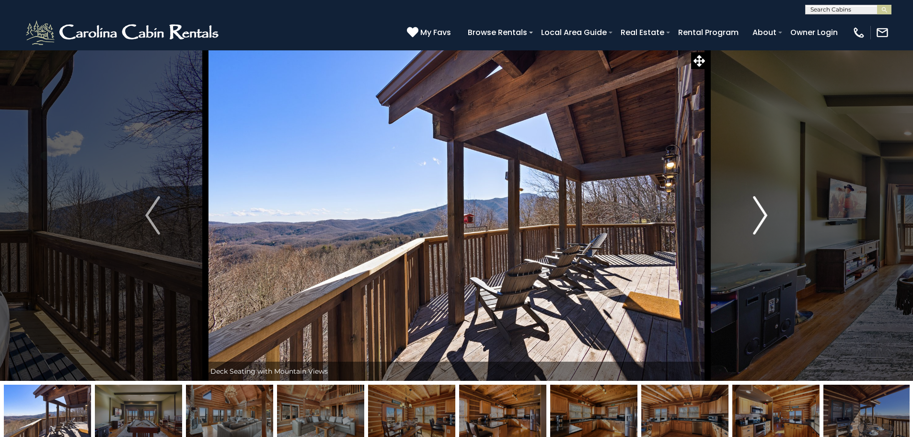
click at [764, 212] on img "Next" at bounding box center [760, 215] width 14 height 38
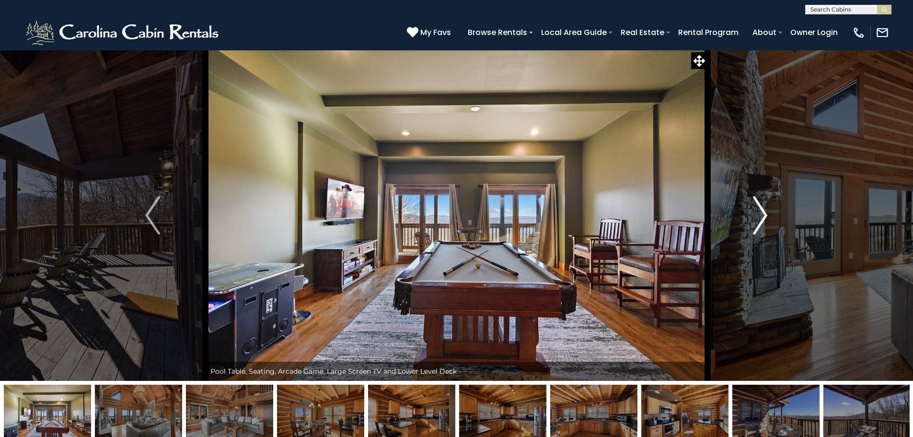
click at [763, 213] on img "Next" at bounding box center [760, 215] width 14 height 38
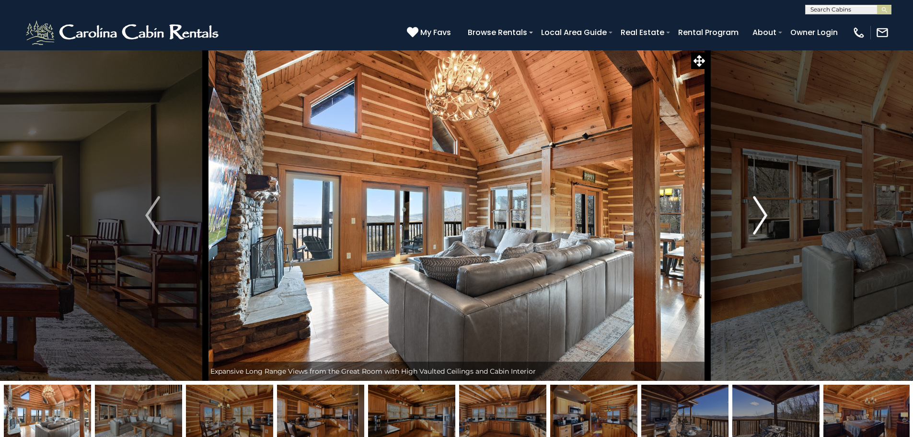
click at [761, 216] on img "Next" at bounding box center [760, 215] width 14 height 38
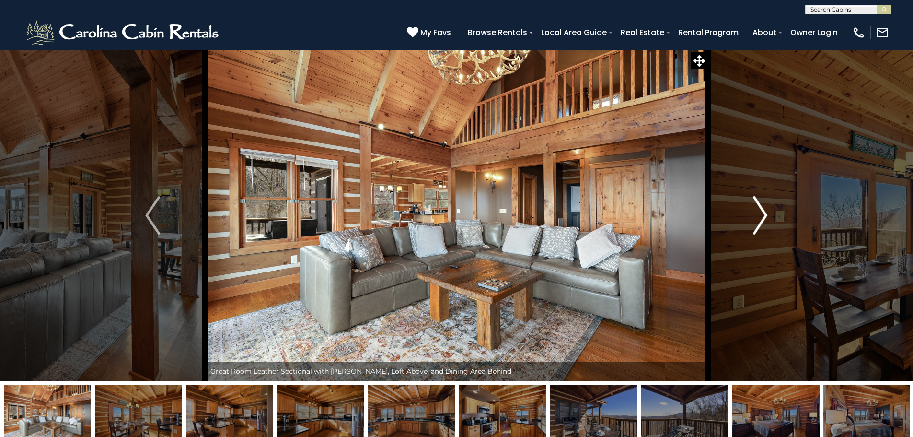
click at [761, 216] on img "Next" at bounding box center [760, 215] width 14 height 38
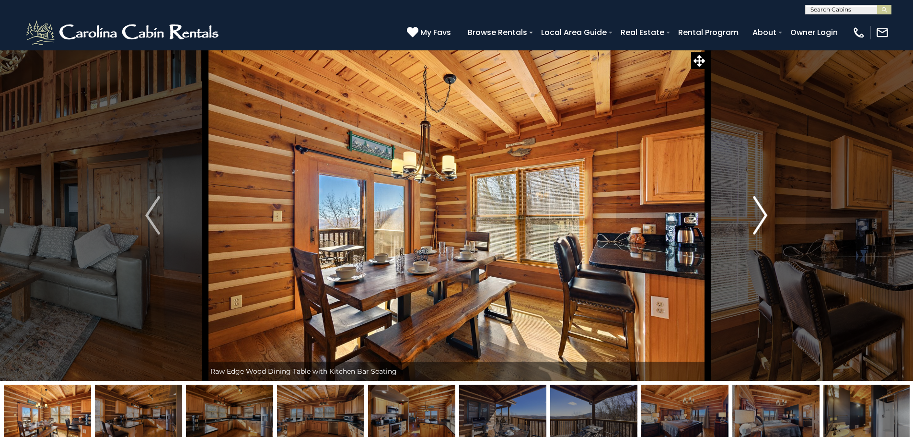
click at [760, 216] on img "Next" at bounding box center [760, 215] width 14 height 38
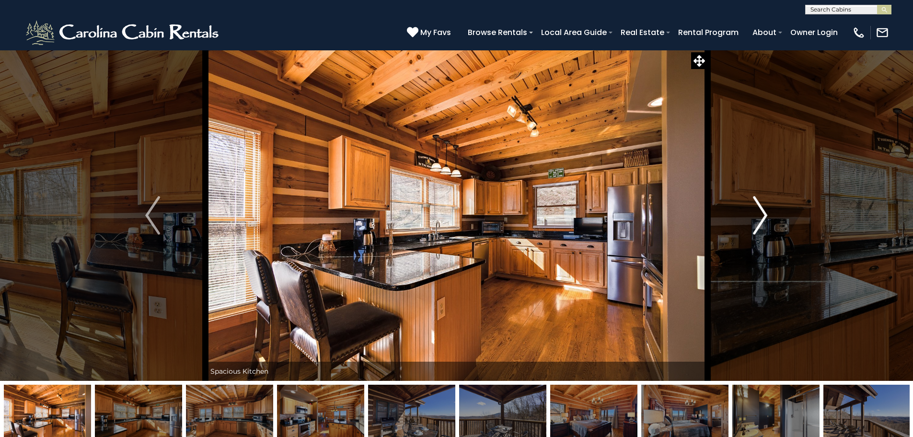
click at [760, 216] on img "Next" at bounding box center [760, 215] width 14 height 38
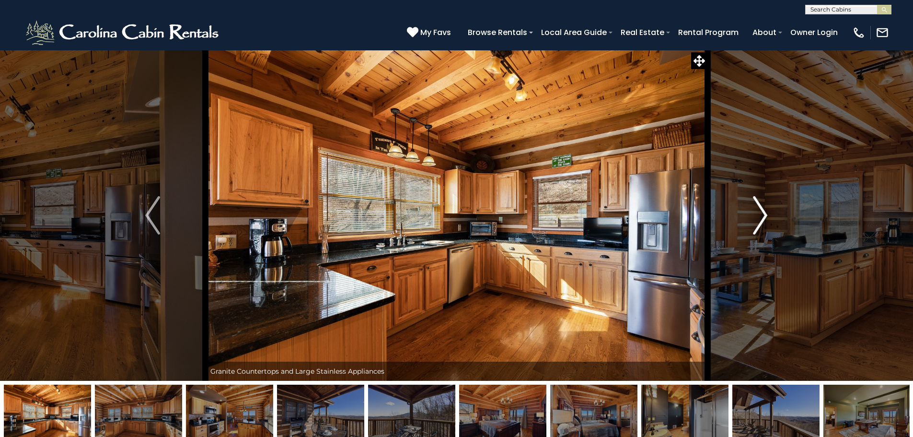
click at [760, 216] on img "Next" at bounding box center [760, 215] width 14 height 38
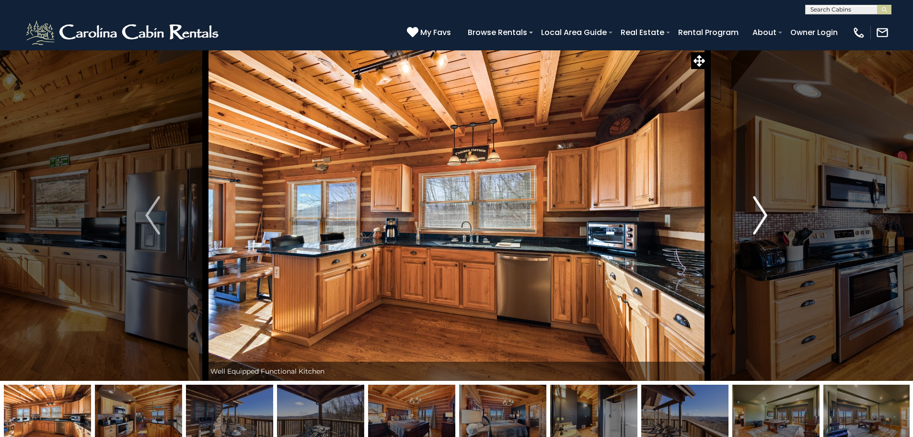
click at [760, 216] on img "Next" at bounding box center [760, 215] width 14 height 38
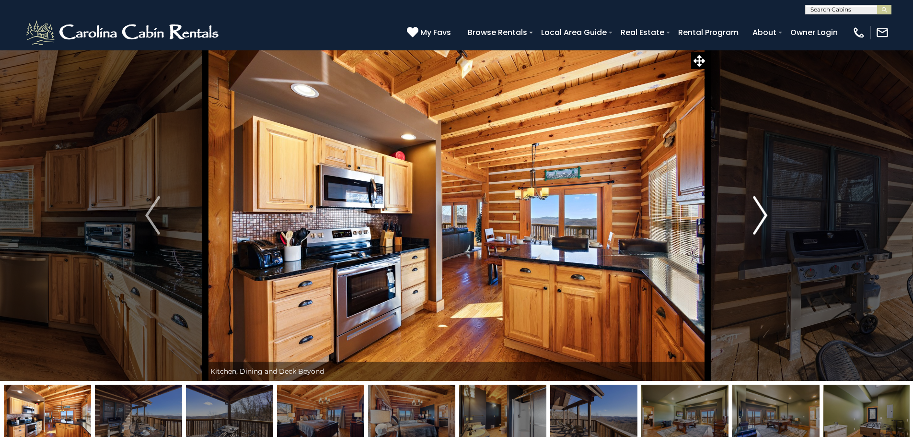
click at [762, 213] on img "Next" at bounding box center [760, 215] width 14 height 38
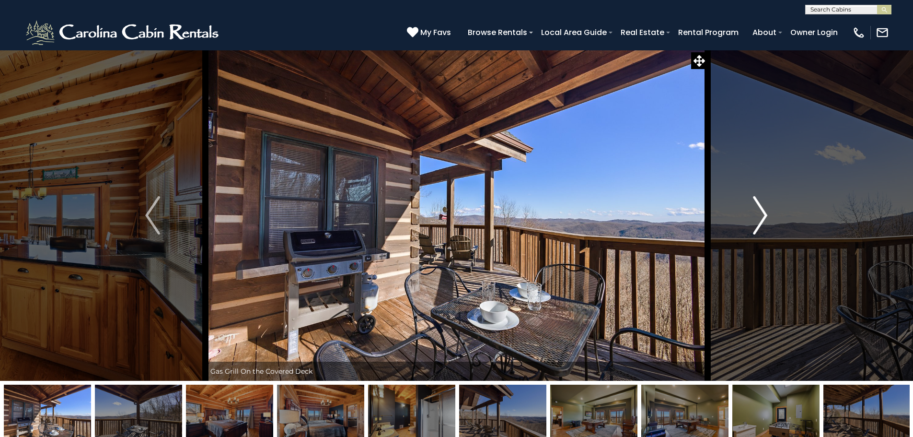
click at [763, 213] on img "Next" at bounding box center [760, 215] width 14 height 38
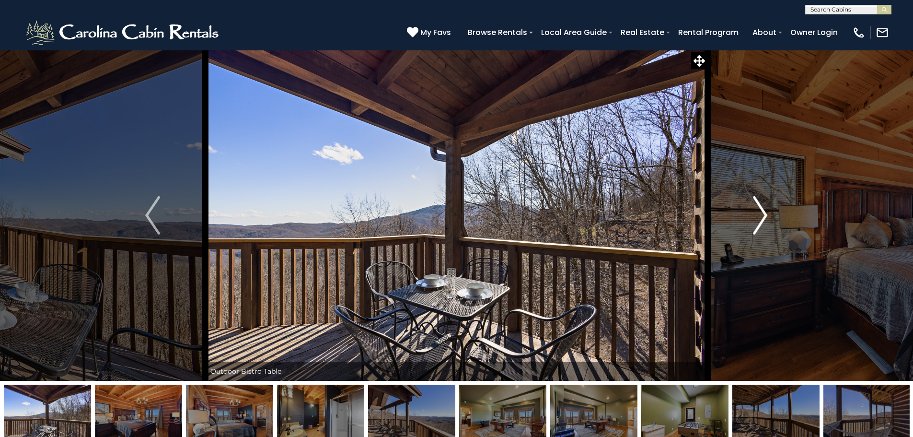
click at [763, 213] on img "Next" at bounding box center [760, 215] width 14 height 38
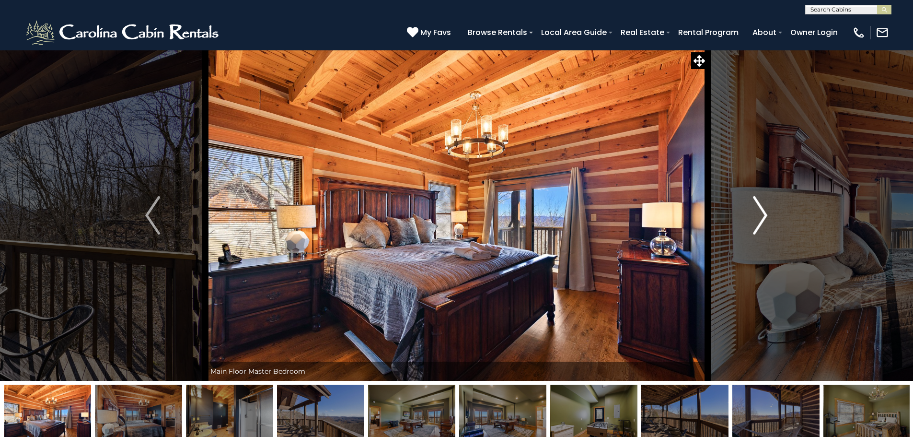
click at [761, 215] on img "Next" at bounding box center [760, 215] width 14 height 38
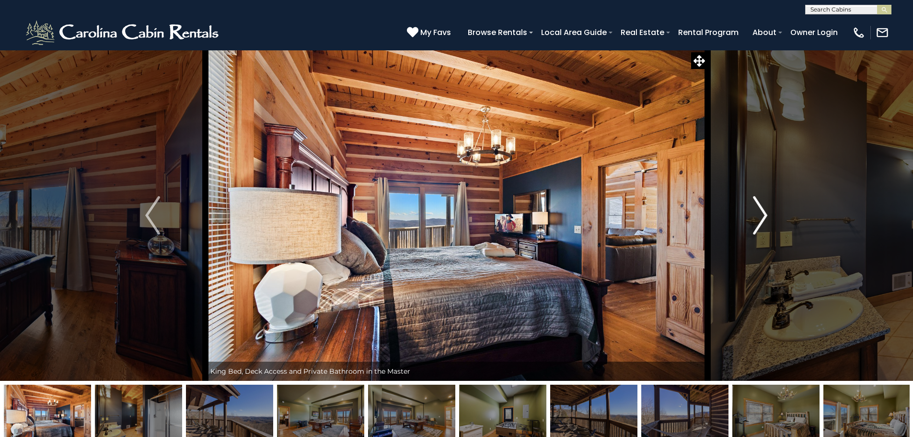
click at [765, 219] on img "Next" at bounding box center [760, 215] width 14 height 38
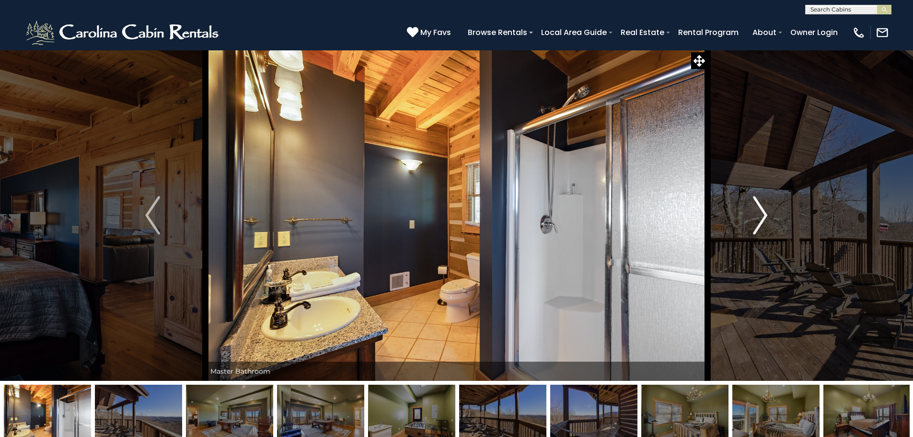
click at [765, 219] on img "Next" at bounding box center [760, 215] width 14 height 38
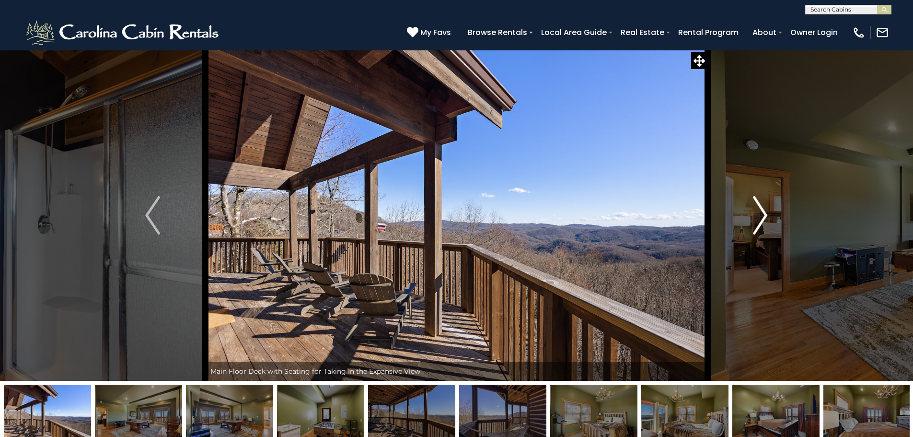
click at [765, 220] on img "Next" at bounding box center [760, 215] width 14 height 38
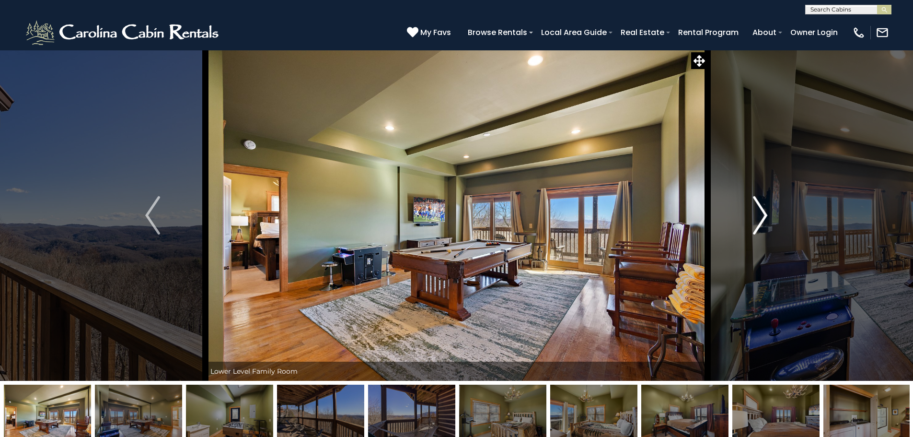
click at [765, 220] on img "Next" at bounding box center [760, 215] width 14 height 38
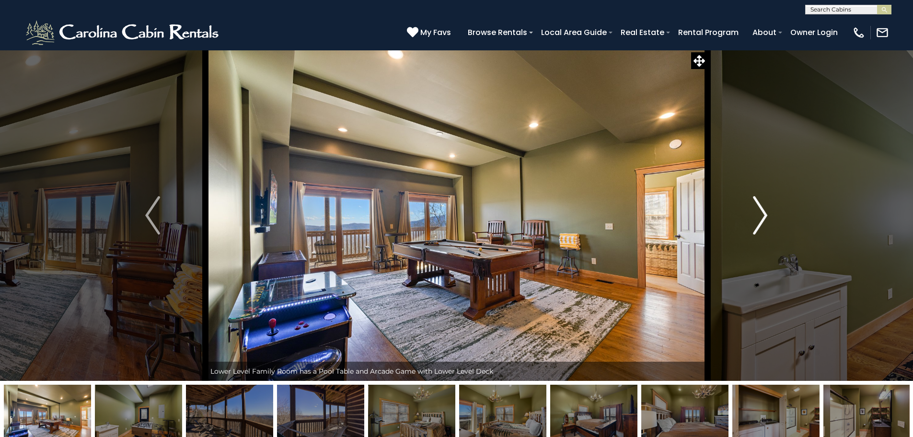
click at [764, 221] on img "Next" at bounding box center [760, 215] width 14 height 38
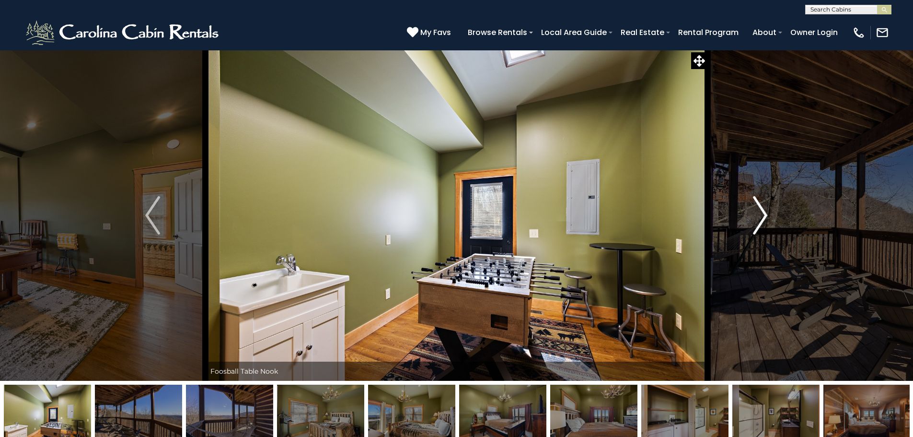
click at [763, 221] on img "Next" at bounding box center [760, 215] width 14 height 38
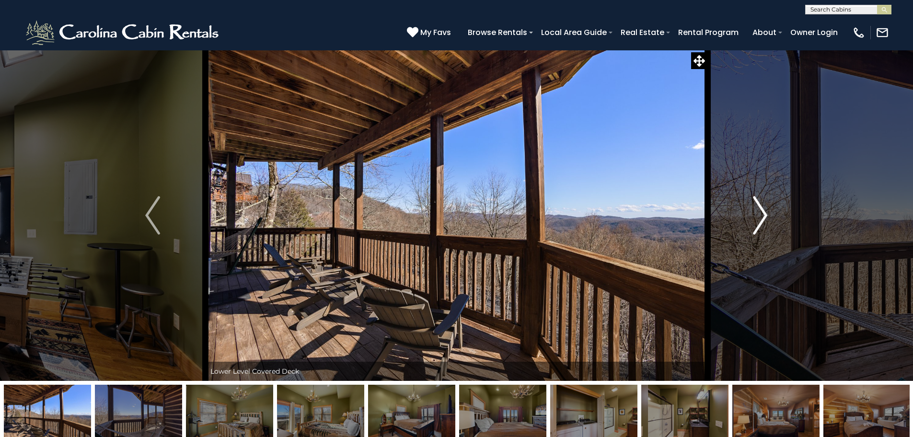
click at [759, 224] on img "Next" at bounding box center [760, 215] width 14 height 38
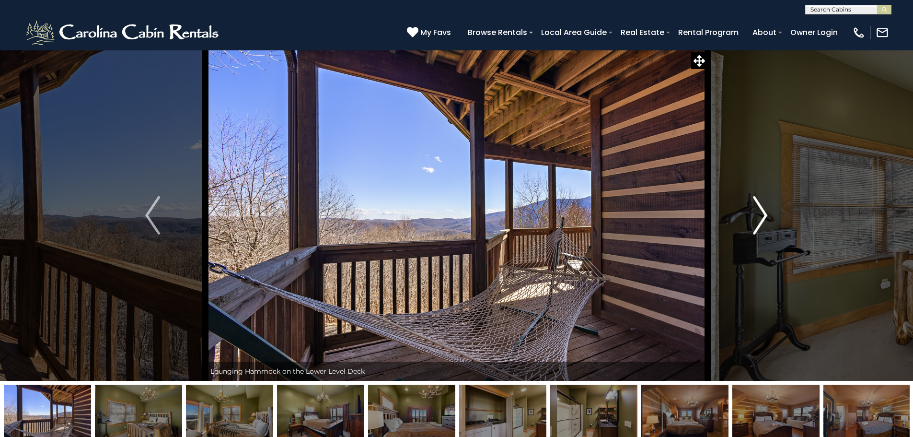
click at [759, 224] on img "Next" at bounding box center [760, 215] width 14 height 38
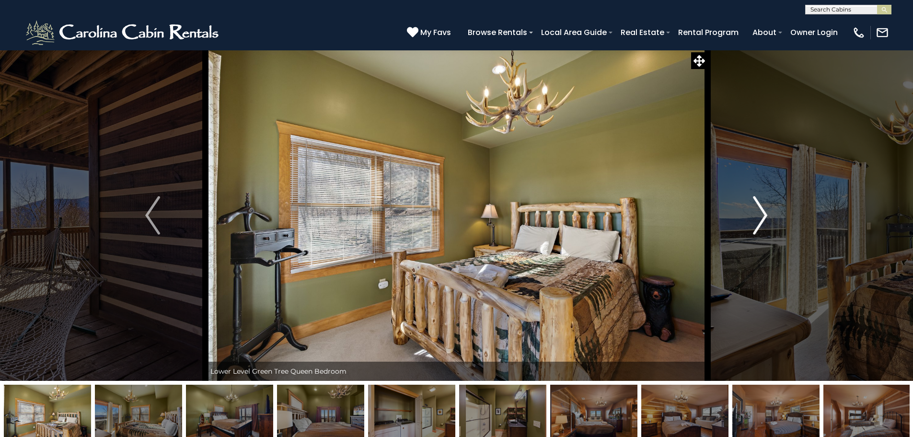
click at [759, 224] on img "Next" at bounding box center [760, 215] width 14 height 38
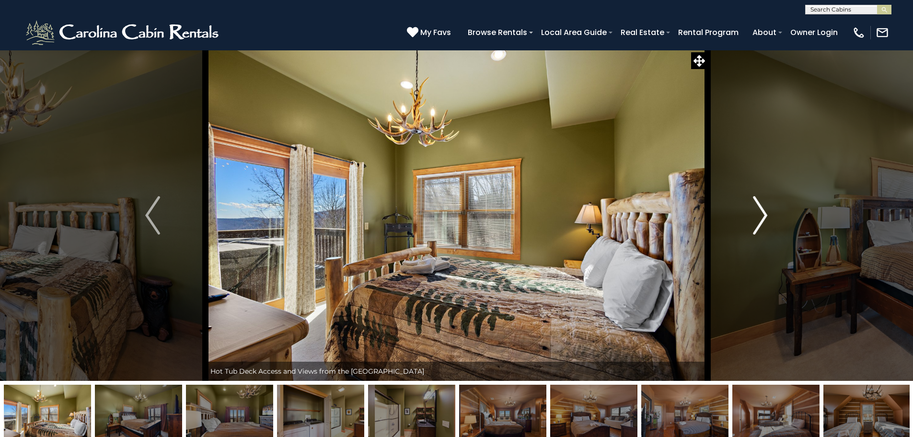
click at [759, 224] on img "Next" at bounding box center [760, 215] width 14 height 38
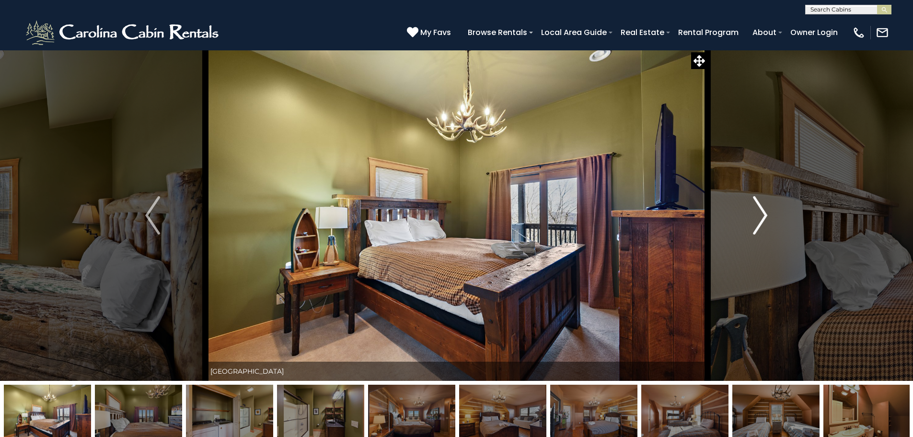
click at [759, 225] on img "Next" at bounding box center [760, 215] width 14 height 38
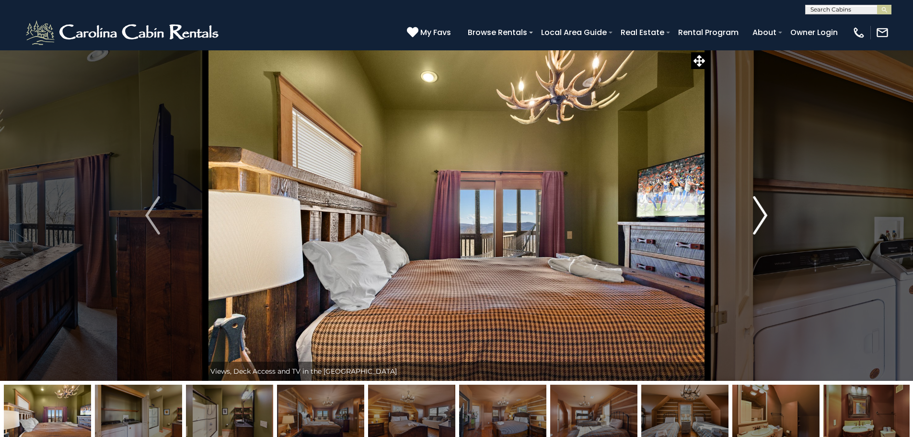
click at [759, 225] on img "Next" at bounding box center [760, 215] width 14 height 38
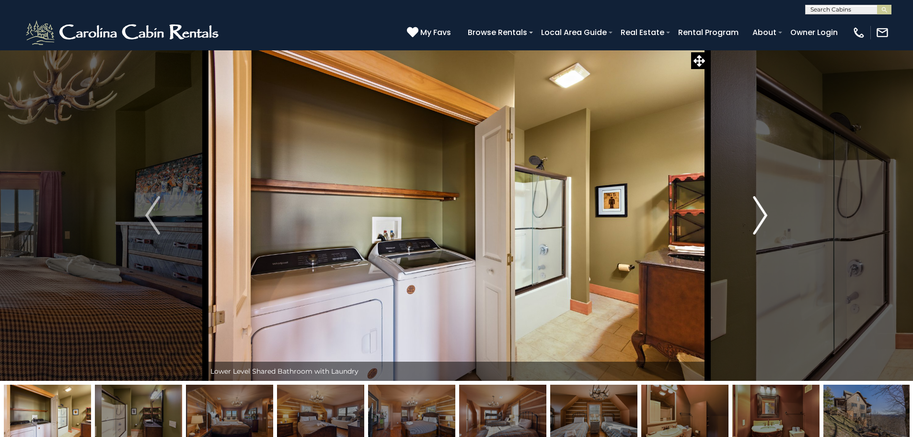
click at [759, 225] on img "Next" at bounding box center [760, 215] width 14 height 38
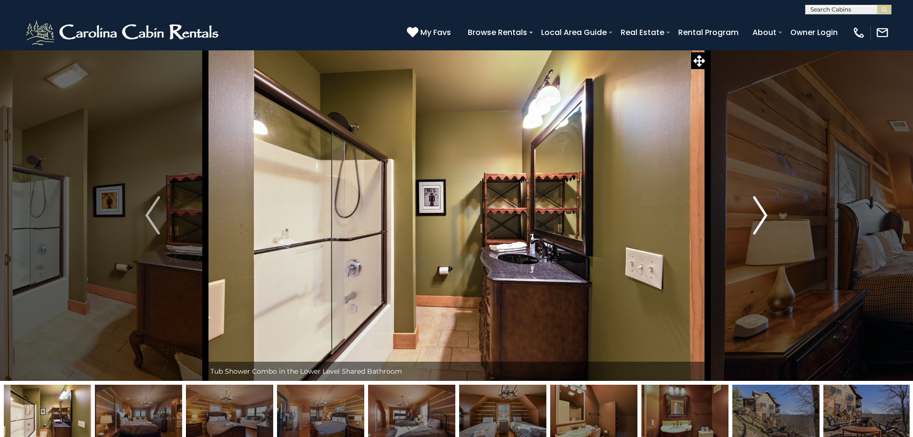
click at [759, 225] on img "Next" at bounding box center [760, 215] width 14 height 38
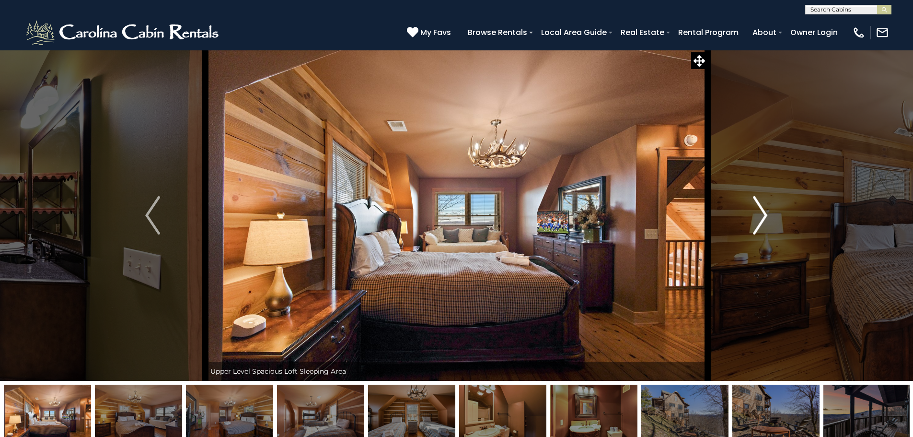
click at [759, 225] on img "Next" at bounding box center [760, 215] width 14 height 38
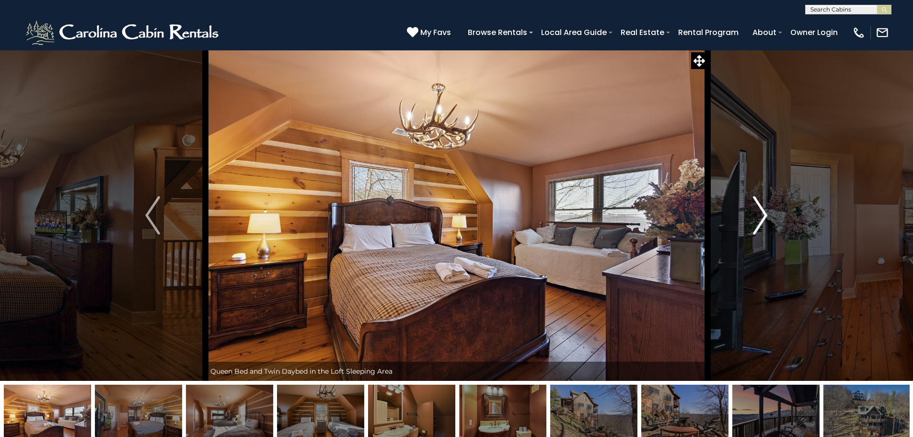
click at [758, 225] on img "Next" at bounding box center [760, 215] width 14 height 38
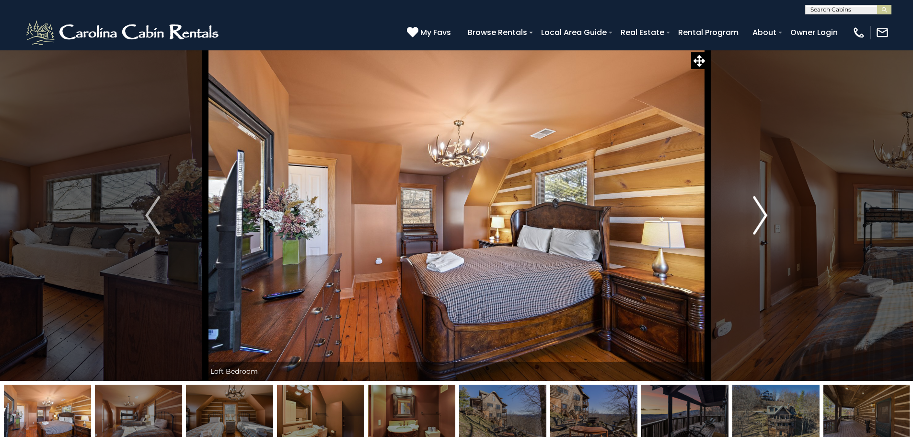
click at [760, 216] on img "Next" at bounding box center [760, 215] width 14 height 38
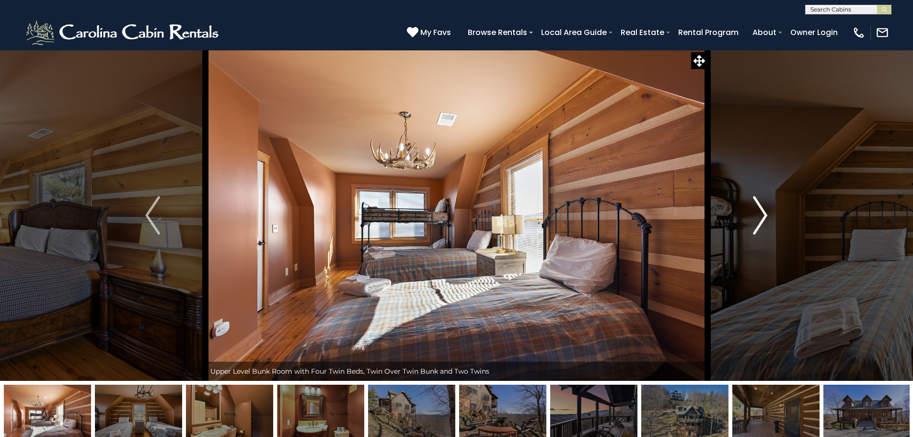
click at [760, 211] on img "Next" at bounding box center [760, 215] width 14 height 38
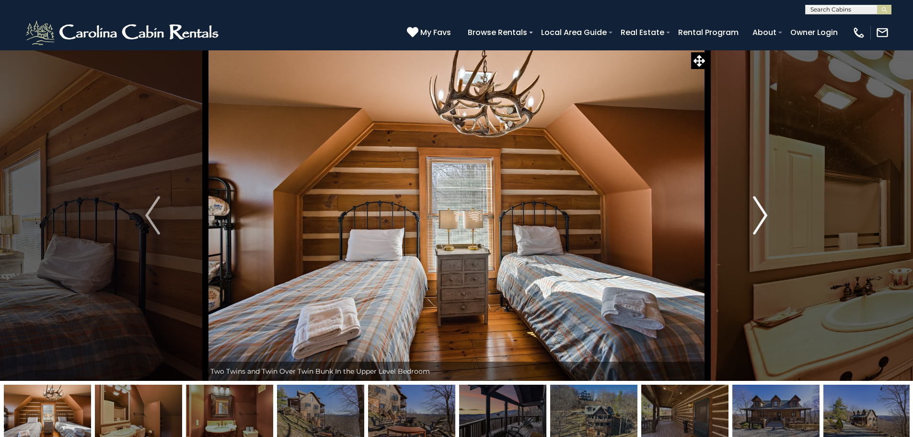
click at [759, 212] on img "Next" at bounding box center [760, 215] width 14 height 38
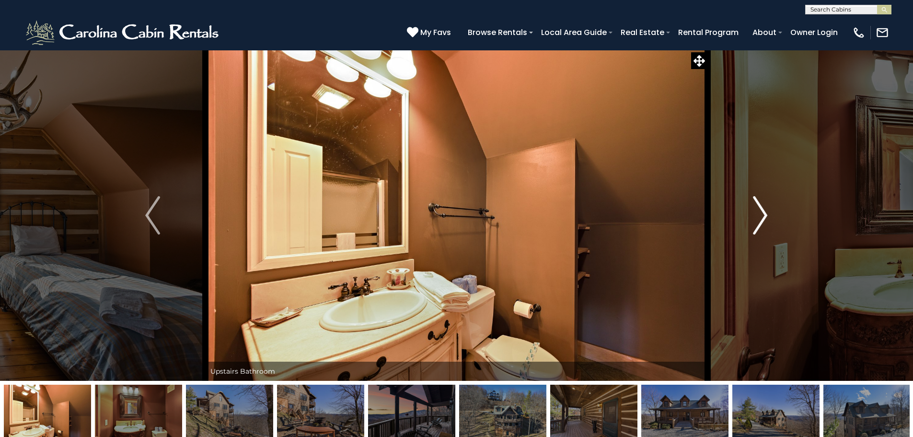
click at [758, 212] on img "Next" at bounding box center [760, 215] width 14 height 38
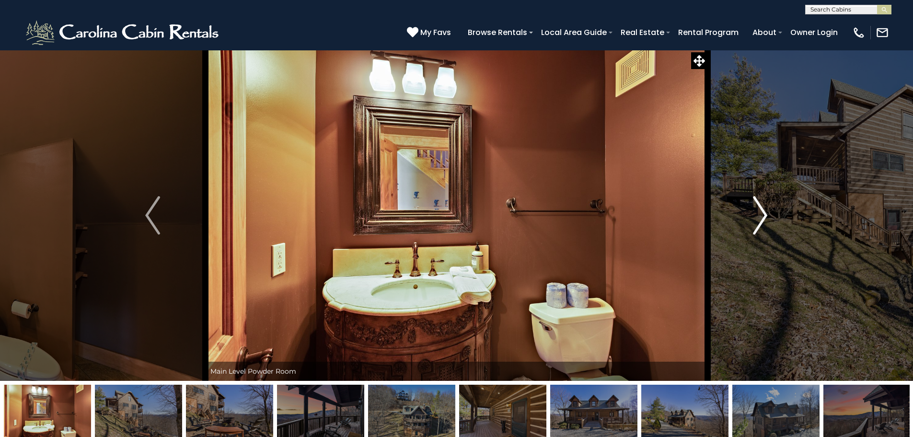
click at [758, 212] on img "Next" at bounding box center [760, 215] width 14 height 38
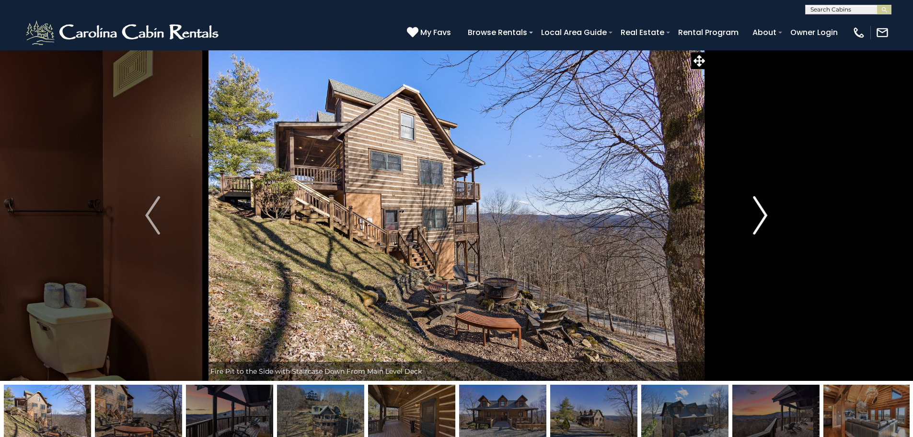
click at [756, 212] on img "Next" at bounding box center [760, 215] width 14 height 38
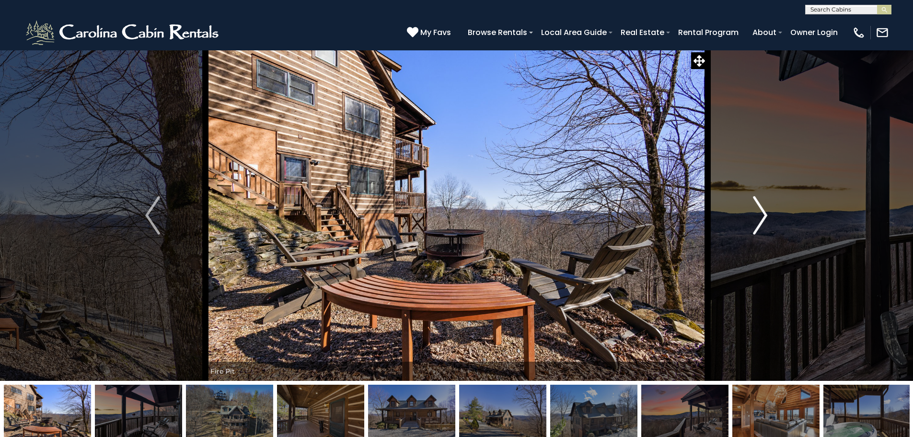
click at [756, 212] on img "Next" at bounding box center [760, 215] width 14 height 38
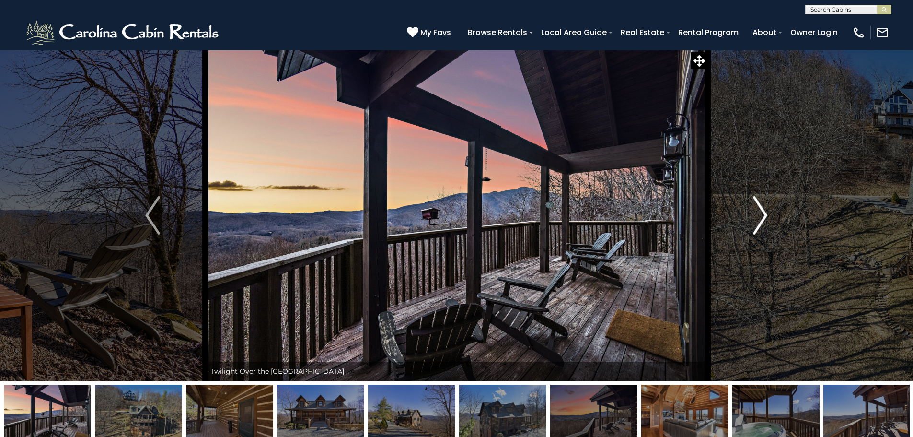
click at [756, 212] on img "Next" at bounding box center [760, 215] width 14 height 38
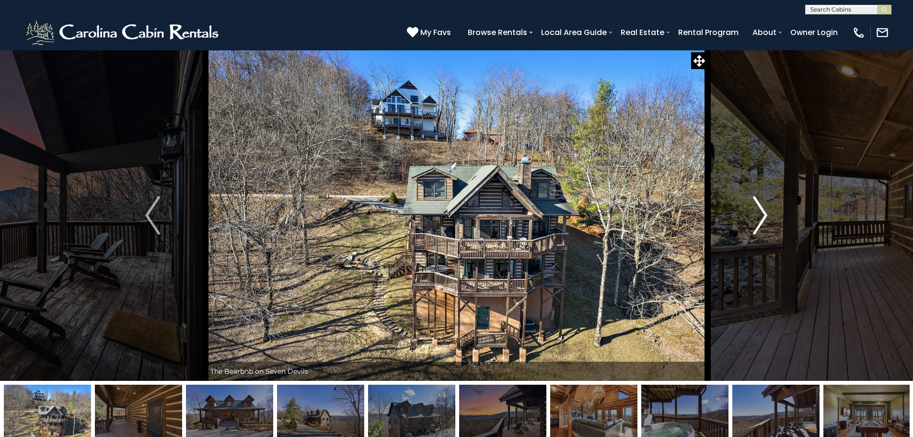
click at [756, 212] on img "Next" at bounding box center [760, 215] width 14 height 38
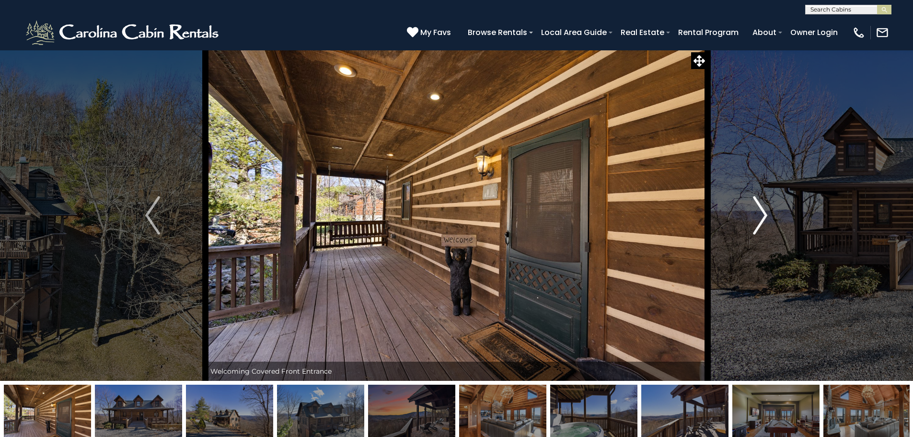
click at [756, 212] on img "Next" at bounding box center [760, 215] width 14 height 38
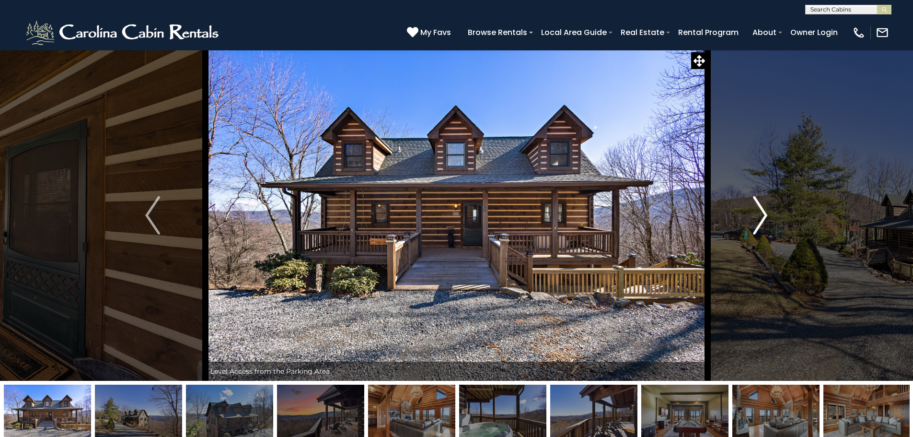
click at [756, 212] on img "Next" at bounding box center [760, 215] width 14 height 38
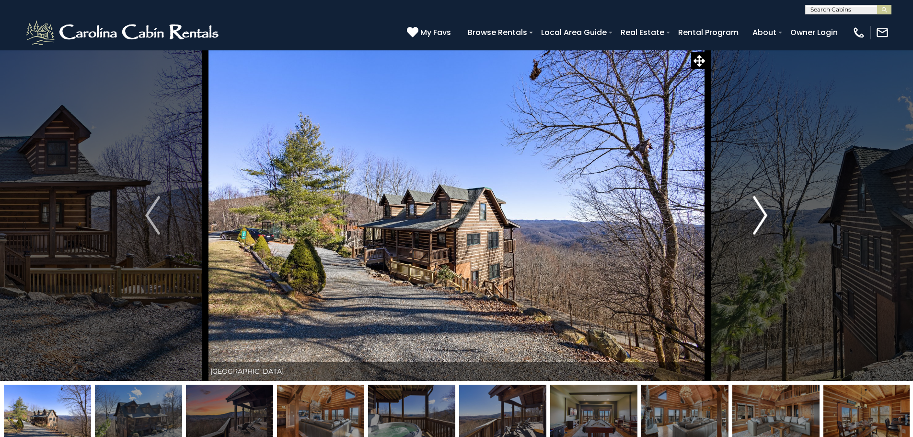
click at [755, 213] on img "Next" at bounding box center [760, 215] width 14 height 38
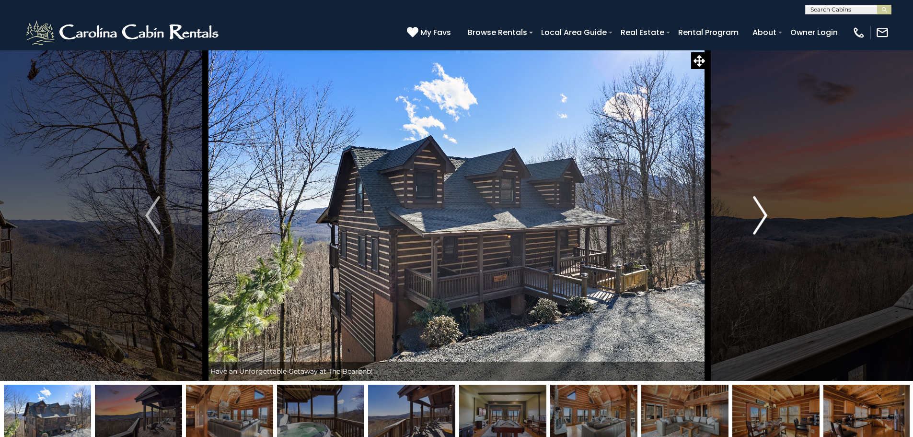
click at [755, 213] on img "Next" at bounding box center [760, 215] width 14 height 38
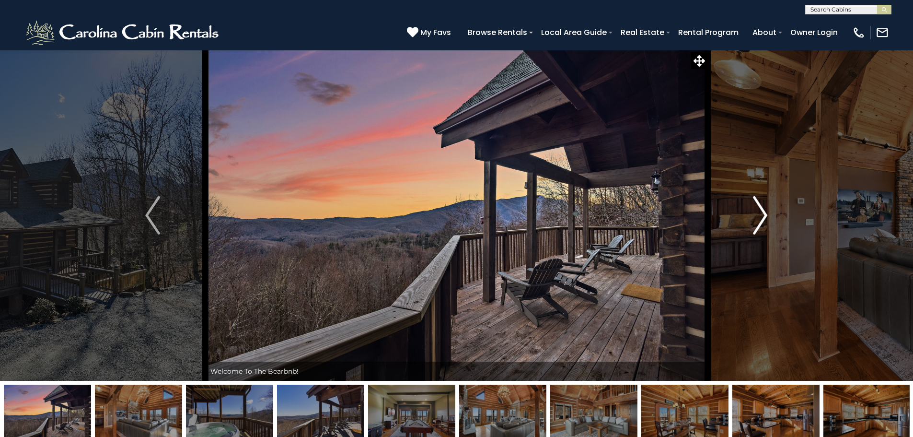
click at [754, 214] on img "Next" at bounding box center [760, 215] width 14 height 38
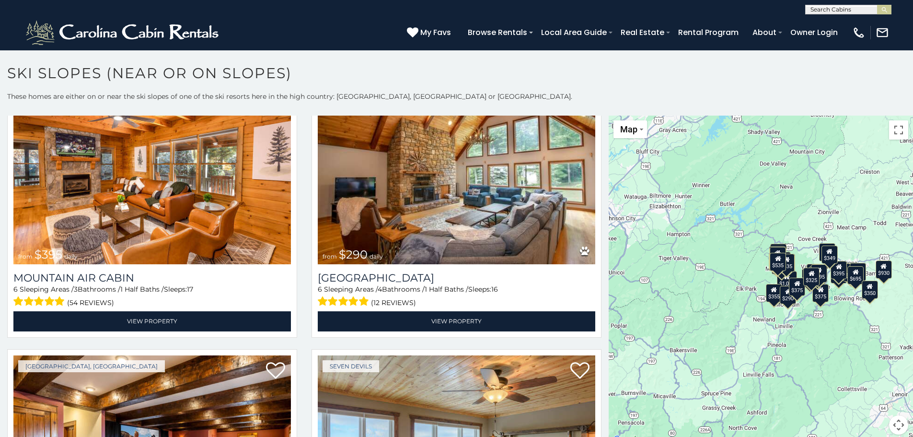
scroll to position [3248, 0]
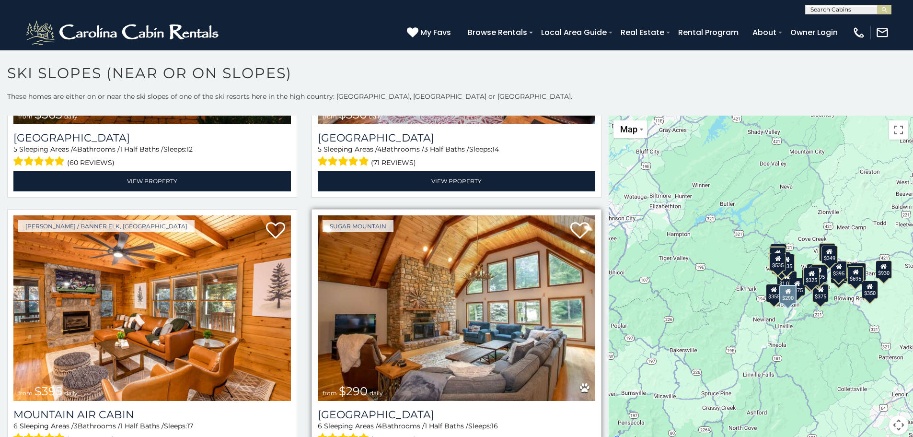
click at [429, 312] on img at bounding box center [457, 308] width 278 height 186
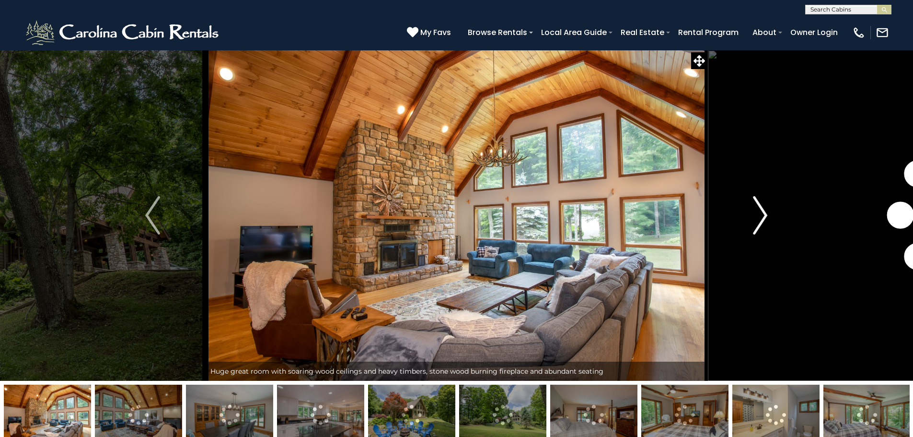
click at [764, 217] on img "Next" at bounding box center [760, 215] width 14 height 38
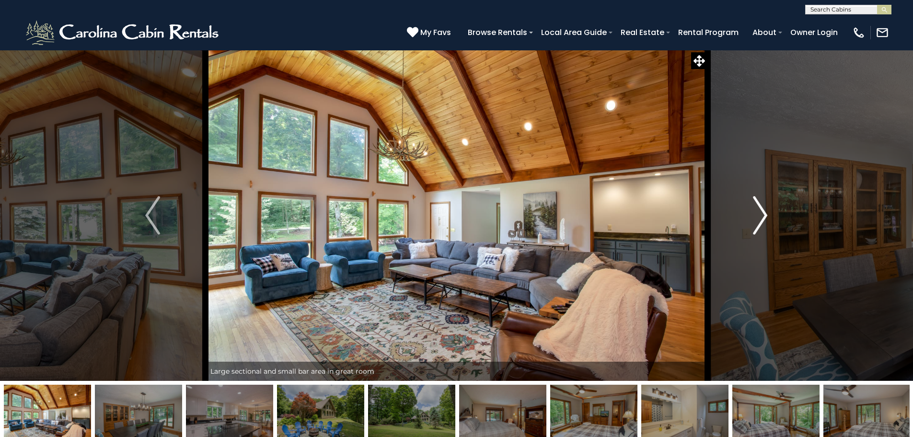
click at [764, 217] on img "Next" at bounding box center [760, 215] width 14 height 38
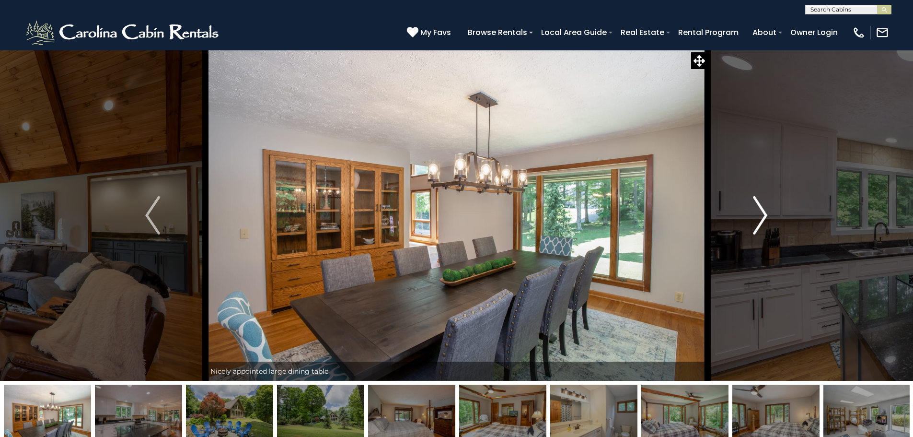
click at [764, 217] on img "Next" at bounding box center [760, 215] width 14 height 38
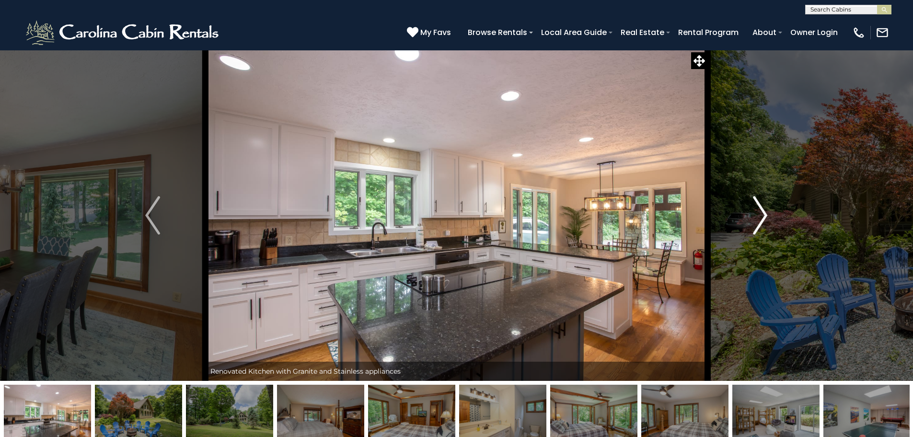
click at [764, 217] on img "Next" at bounding box center [760, 215] width 14 height 38
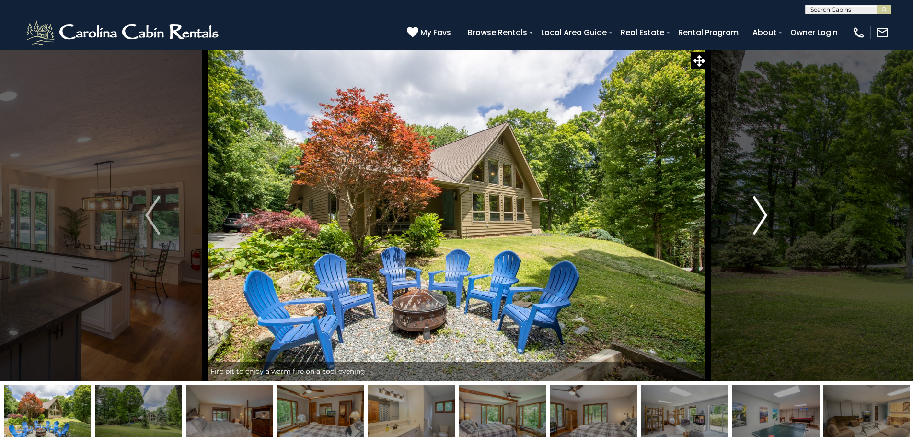
click at [764, 217] on img "Next" at bounding box center [760, 215] width 14 height 38
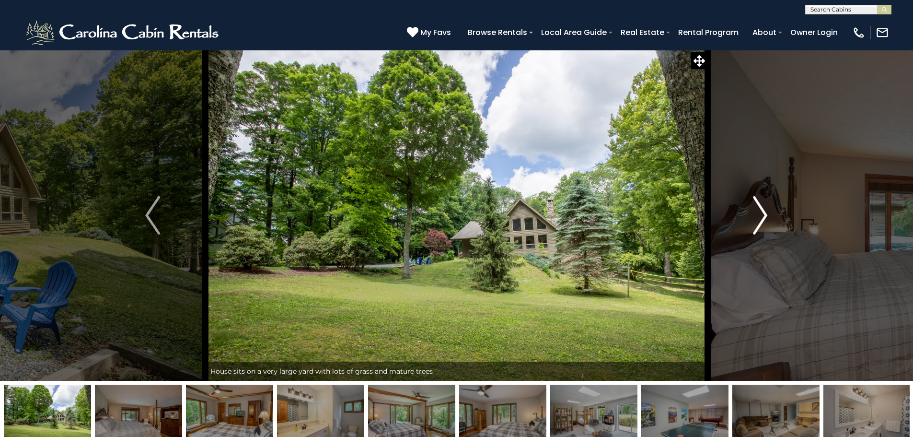
click at [764, 217] on img "Next" at bounding box center [760, 215] width 14 height 38
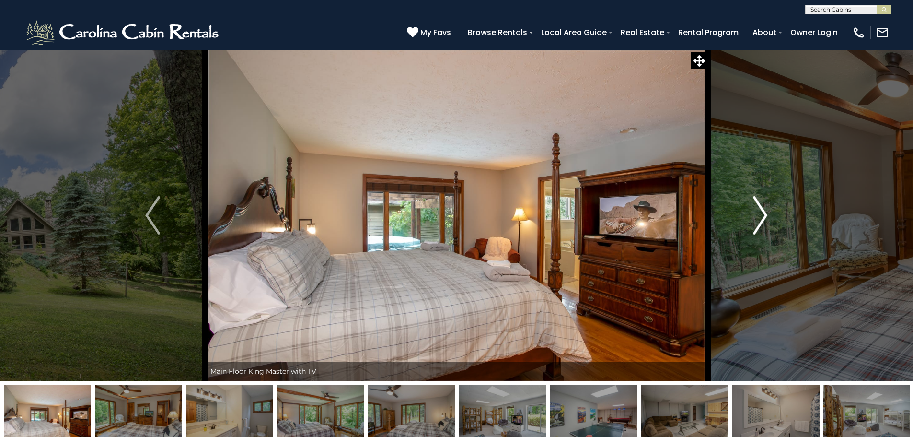
click at [764, 217] on img "Next" at bounding box center [760, 215] width 14 height 38
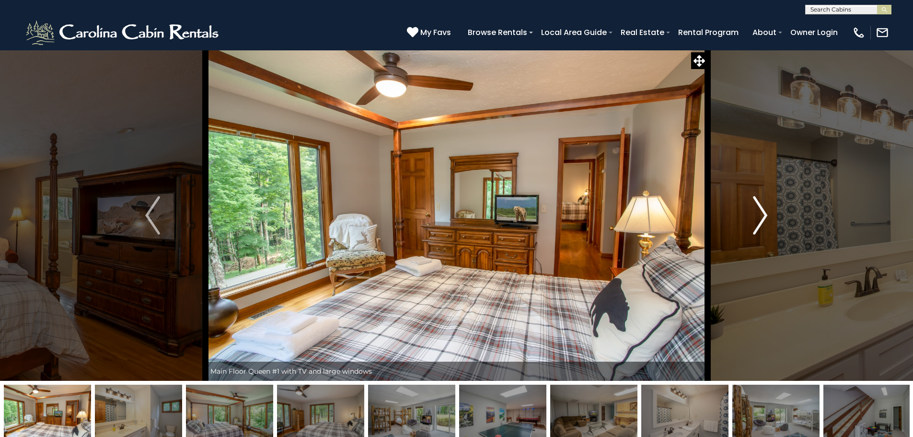
click at [764, 217] on img "Next" at bounding box center [760, 215] width 14 height 38
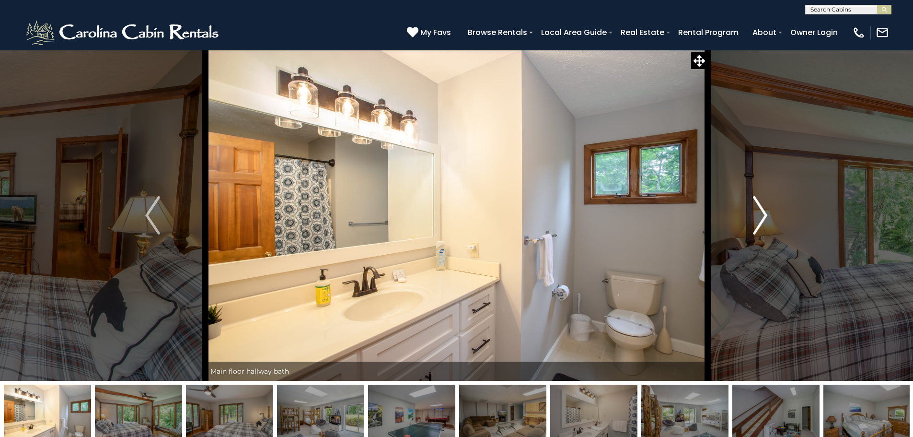
click at [764, 217] on img "Next" at bounding box center [760, 215] width 14 height 38
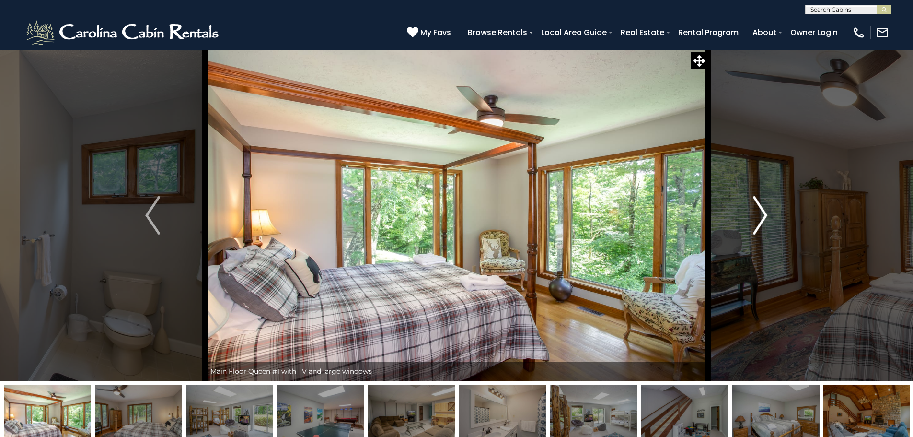
click at [764, 217] on img "Next" at bounding box center [760, 215] width 14 height 38
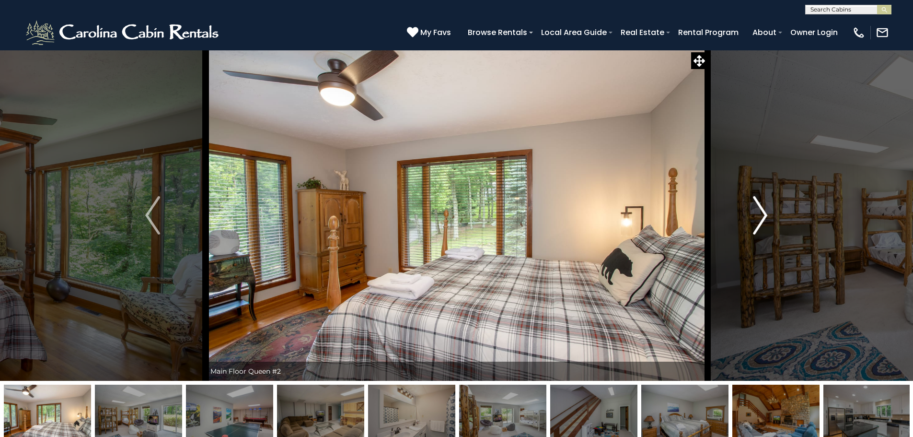
click at [763, 221] on img "Next" at bounding box center [760, 215] width 14 height 38
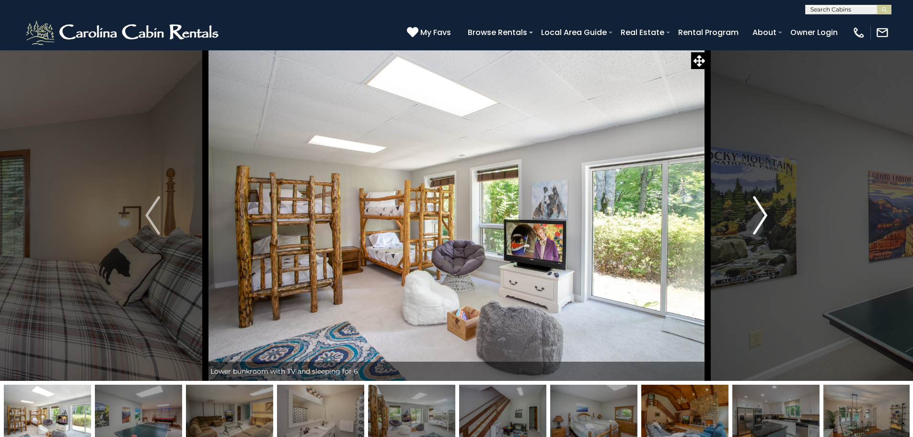
click at [771, 220] on button "Next" at bounding box center [760, 215] width 105 height 331
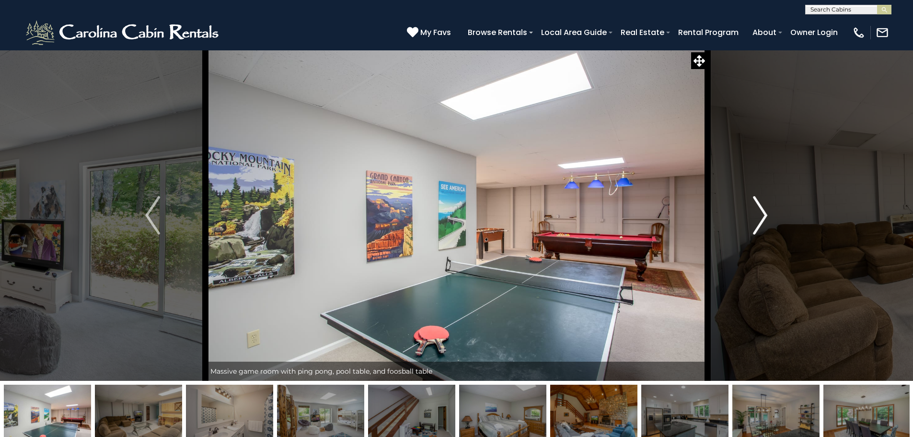
click at [770, 220] on button "Next" at bounding box center [760, 215] width 105 height 331
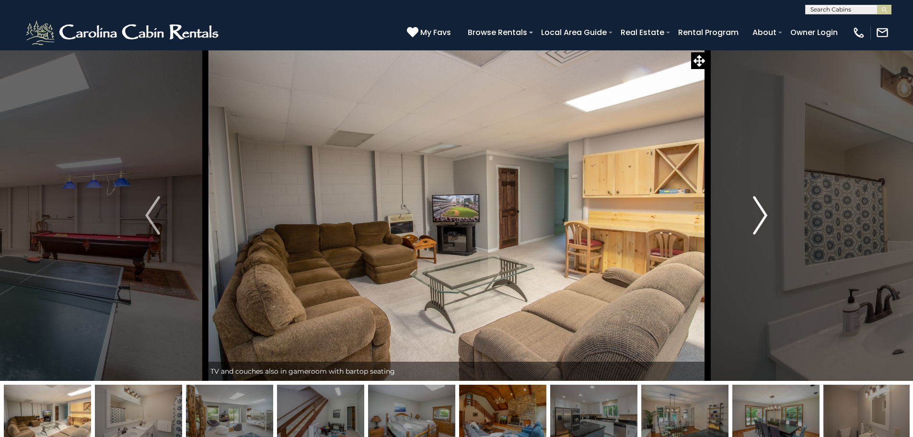
click at [768, 221] on button "Next" at bounding box center [760, 215] width 105 height 331
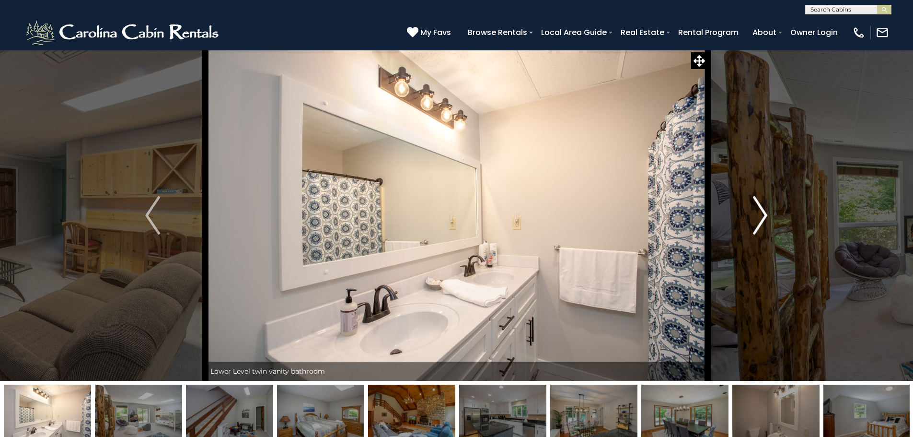
click at [768, 221] on button "Next" at bounding box center [760, 215] width 105 height 331
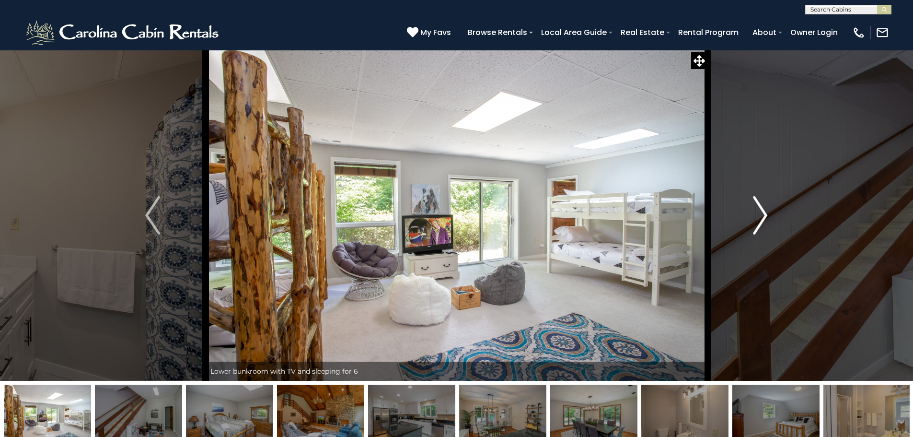
click at [768, 221] on button "Next" at bounding box center [760, 215] width 105 height 331
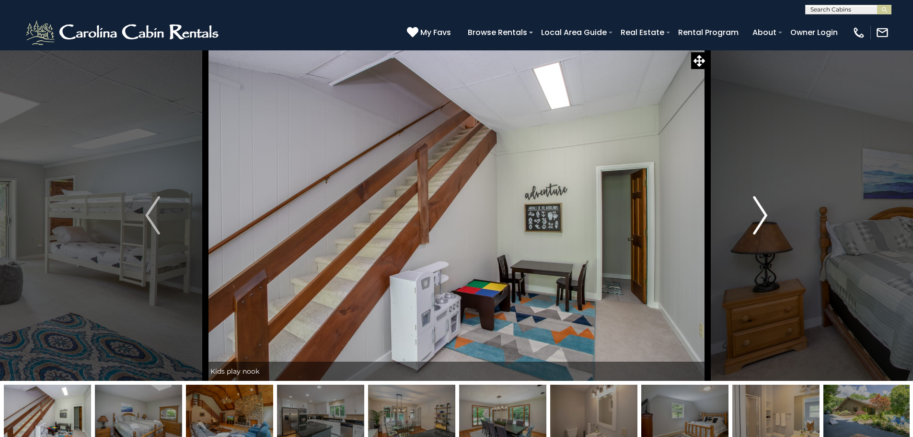
click at [768, 221] on button "Next" at bounding box center [760, 215] width 105 height 331
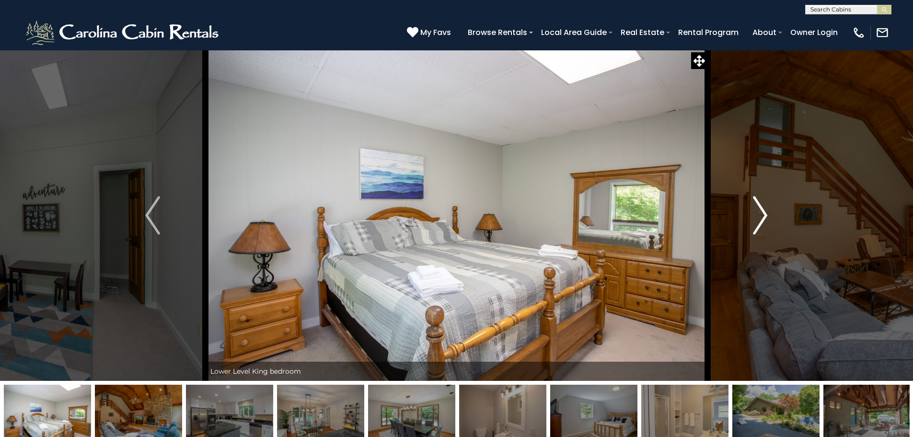
click at [768, 221] on button "Next" at bounding box center [760, 215] width 105 height 331
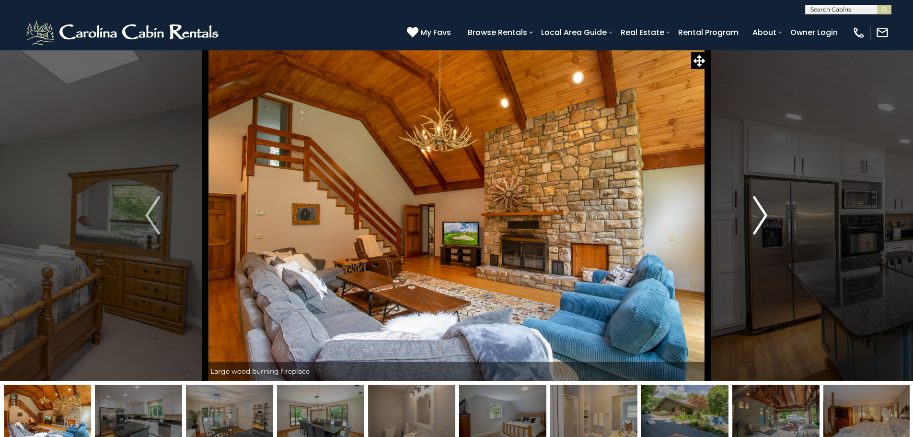
click at [768, 221] on button "Next" at bounding box center [760, 215] width 105 height 331
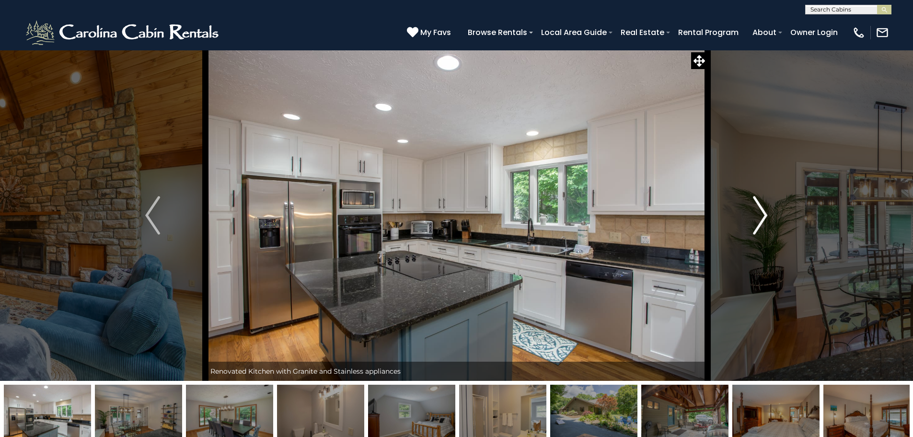
click at [768, 221] on button "Next" at bounding box center [760, 215] width 105 height 331
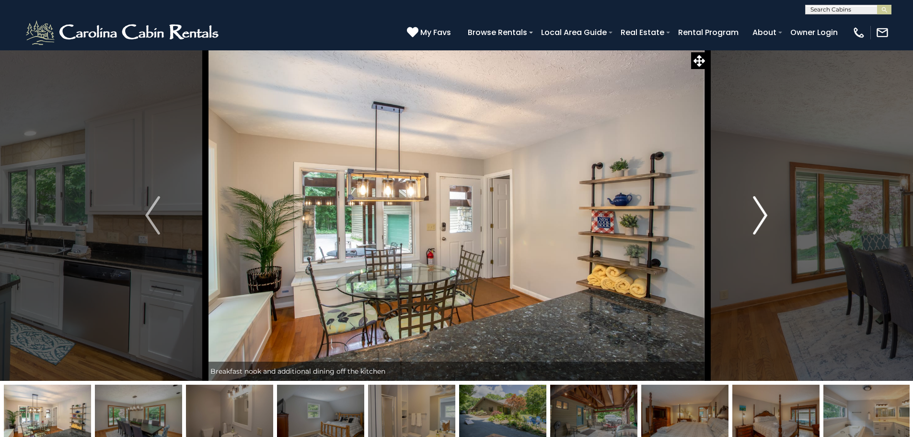
click at [767, 222] on img "Next" at bounding box center [760, 215] width 14 height 38
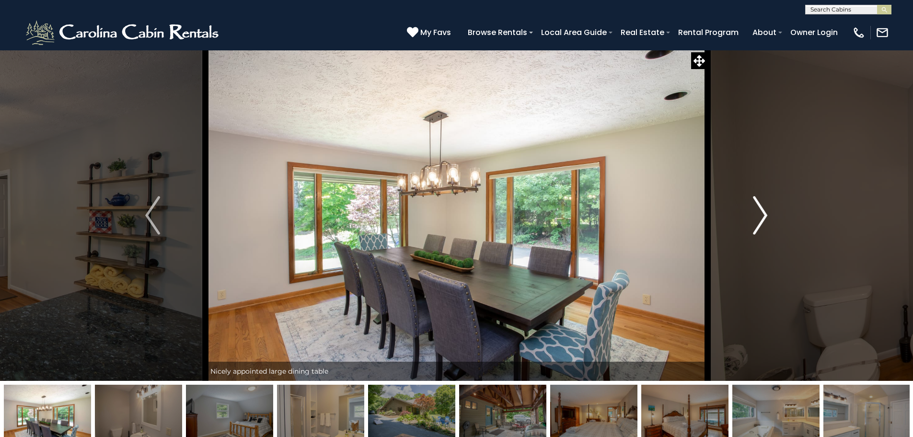
click at [766, 223] on img "Next" at bounding box center [760, 215] width 14 height 38
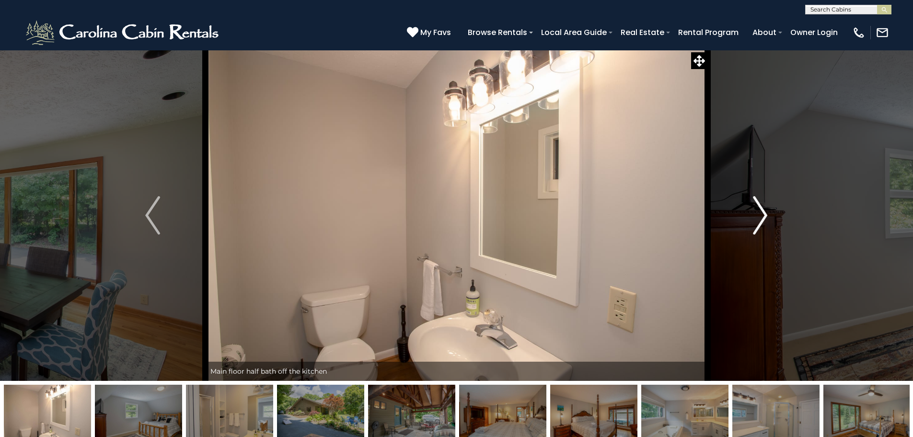
click at [766, 223] on img "Next" at bounding box center [760, 215] width 14 height 38
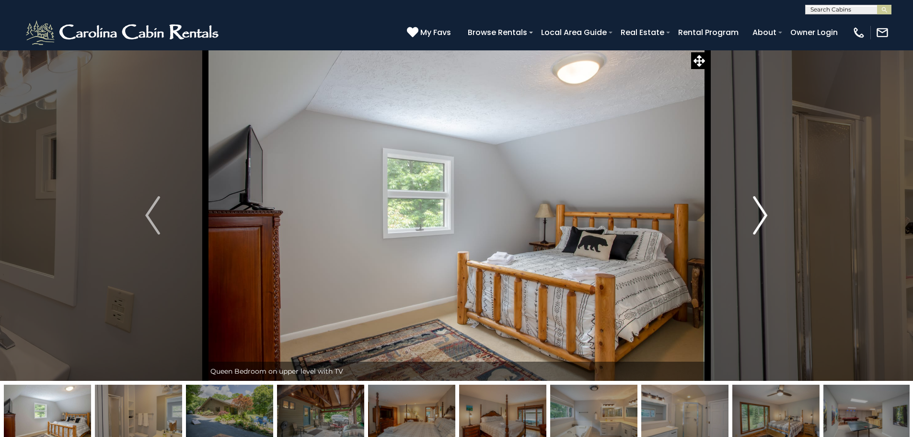
click at [766, 223] on img "Next" at bounding box center [760, 215] width 14 height 38
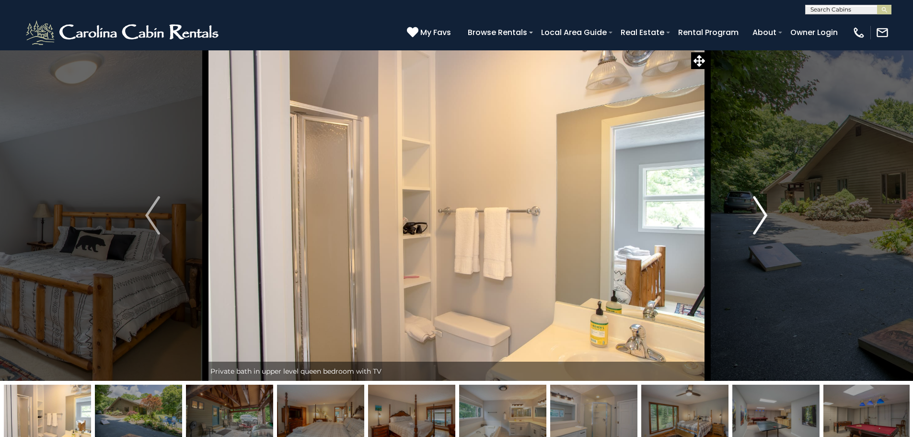
click at [765, 223] on img "Next" at bounding box center [760, 215] width 14 height 38
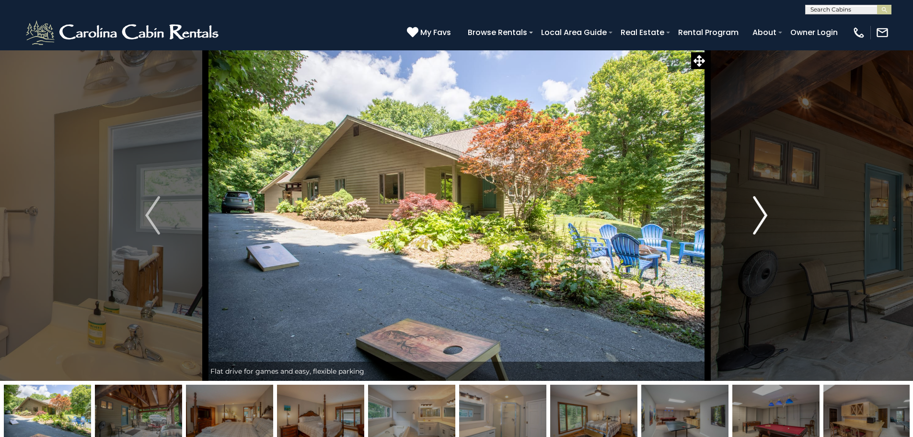
click at [764, 223] on img "Next" at bounding box center [760, 215] width 14 height 38
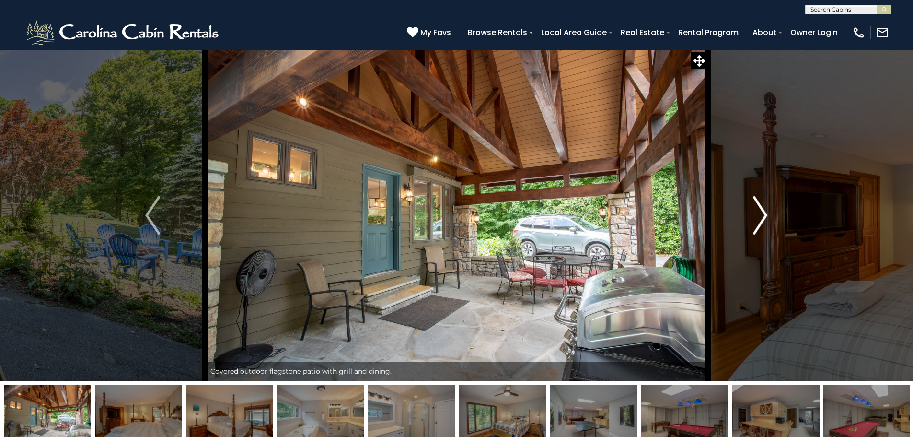
click at [763, 224] on img "Next" at bounding box center [760, 215] width 14 height 38
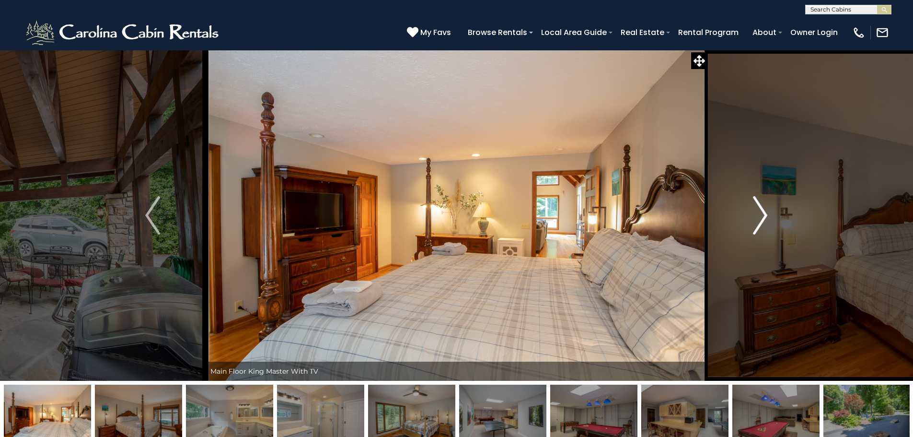
click at [763, 224] on img "Next" at bounding box center [760, 215] width 14 height 38
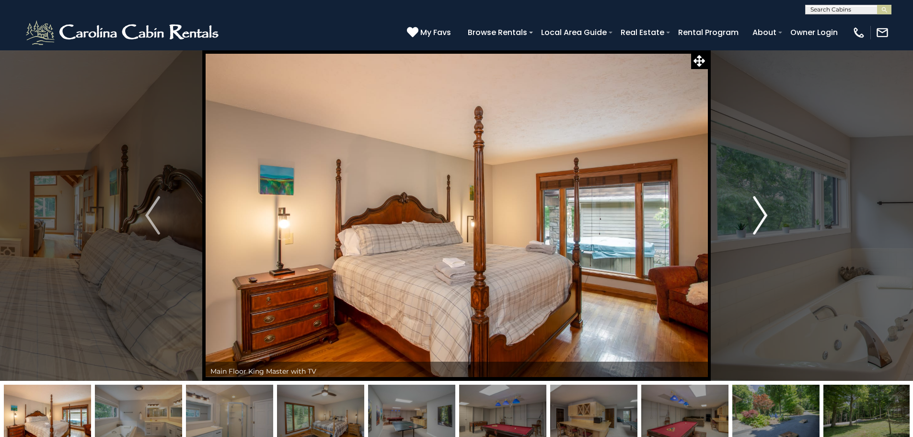
click at [763, 224] on img "Next" at bounding box center [760, 215] width 14 height 38
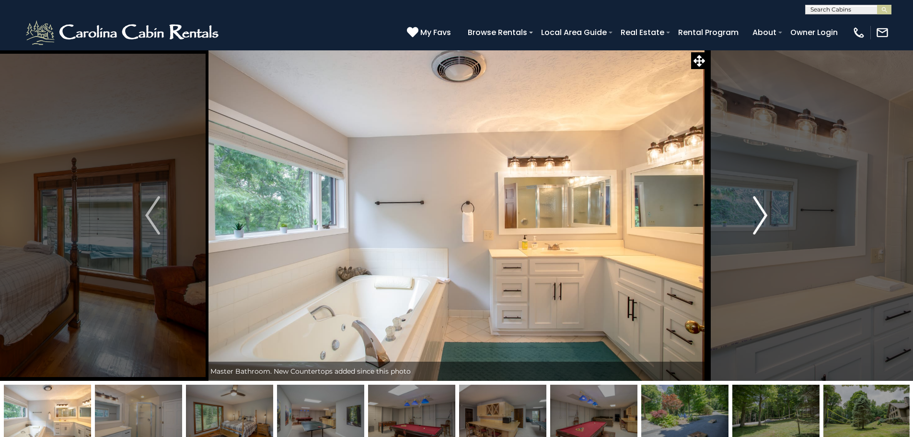
click at [757, 207] on img "Next" at bounding box center [760, 215] width 14 height 38
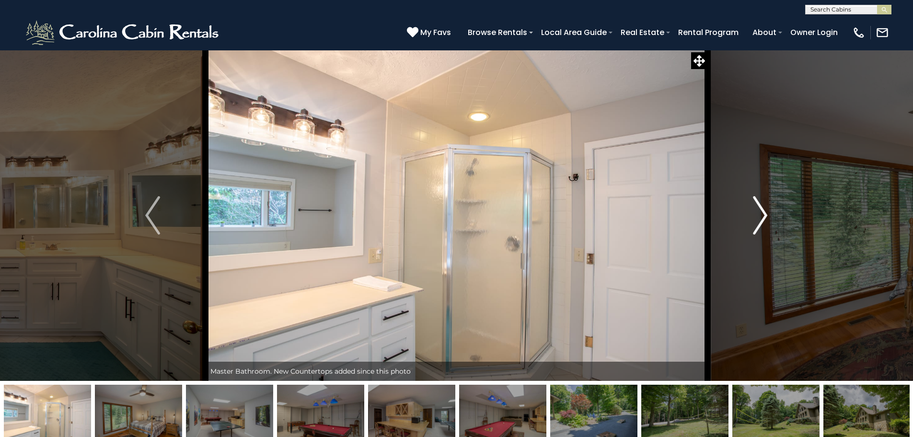
click at [754, 209] on img "Next" at bounding box center [760, 215] width 14 height 38
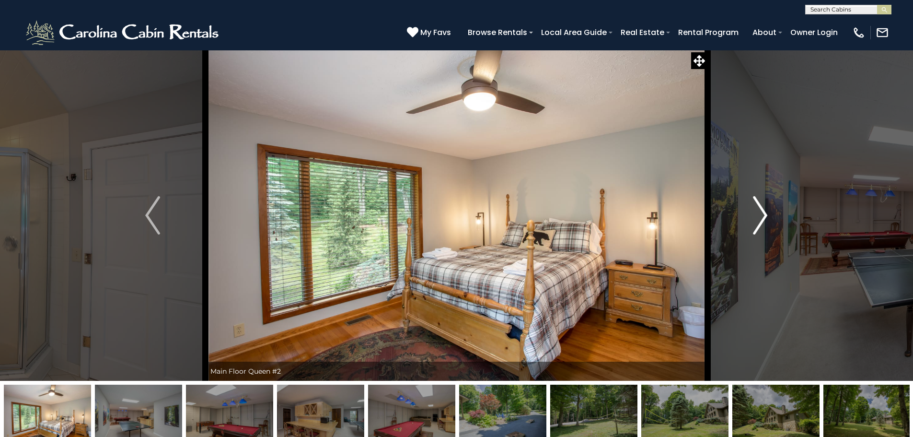
click at [752, 212] on button "Next" at bounding box center [760, 215] width 105 height 331
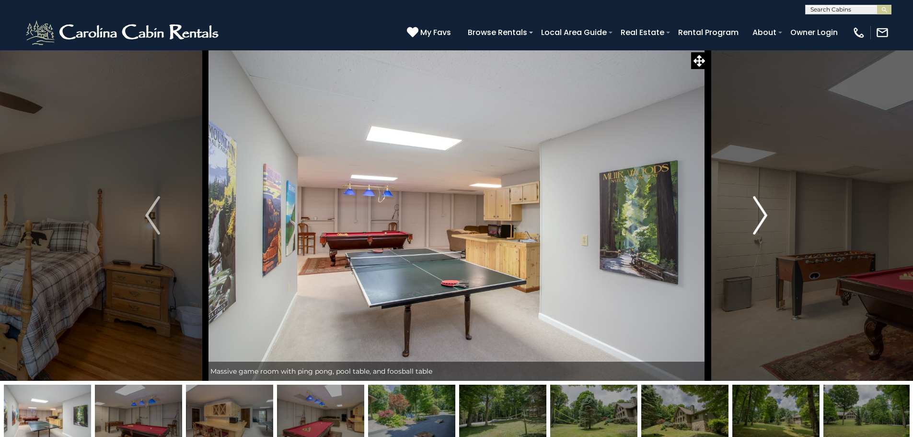
click at [749, 216] on button "Next" at bounding box center [760, 215] width 105 height 331
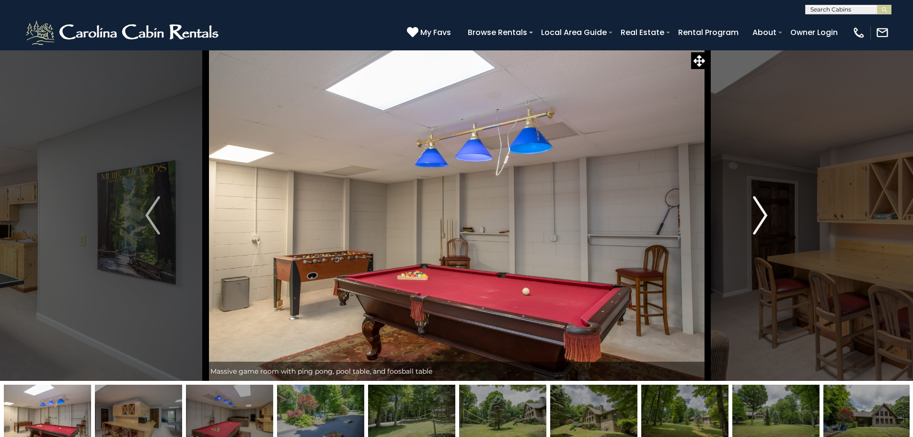
click at [748, 217] on button "Next" at bounding box center [760, 215] width 105 height 331
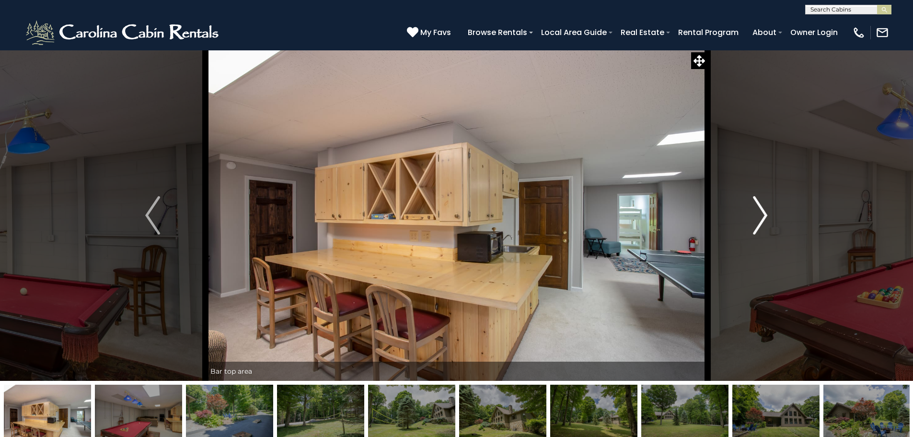
click at [748, 217] on button "Next" at bounding box center [760, 215] width 105 height 331
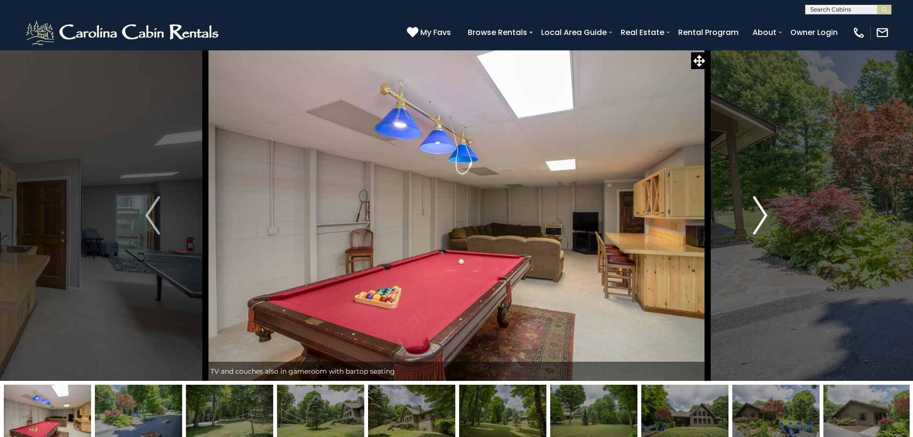
click at [748, 217] on button "Next" at bounding box center [760, 215] width 105 height 331
